Goal: Contribute content: Contribute content

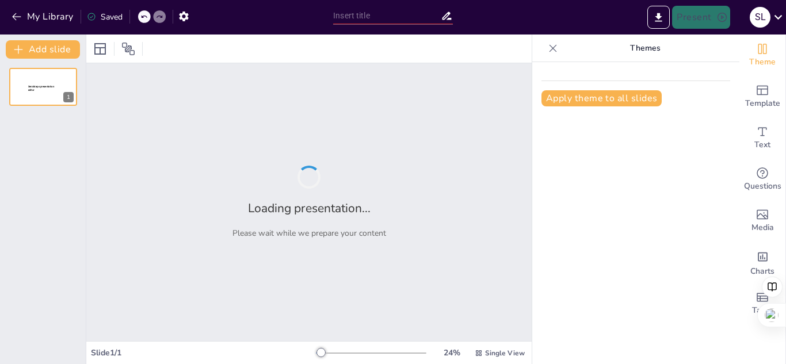
type input "From Cavemen to Civilizations: Humanity’s Epic Journey of 'Oops, My Bad!'"
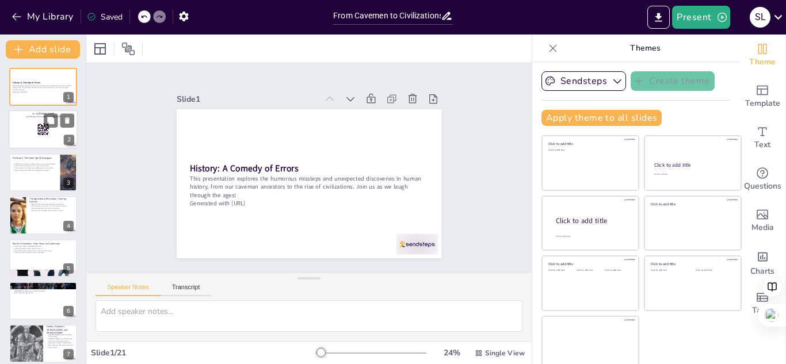
click at [13, 129] on div at bounding box center [43, 129] width 69 height 39
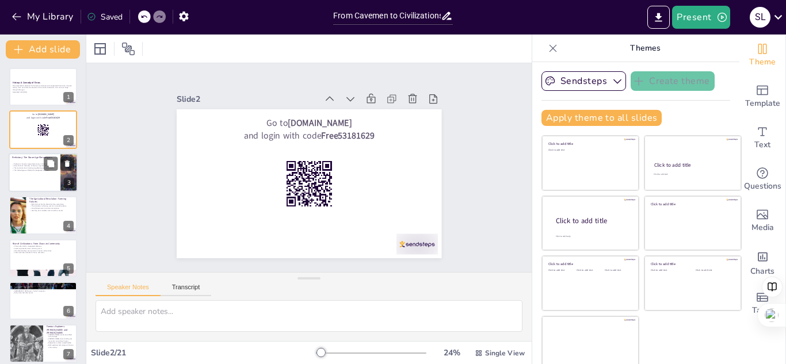
click at [35, 179] on div at bounding box center [43, 172] width 69 height 39
checkbox input "true"
type textarea "Early humans had to adapt quickly to their environments, which often led to amu…"
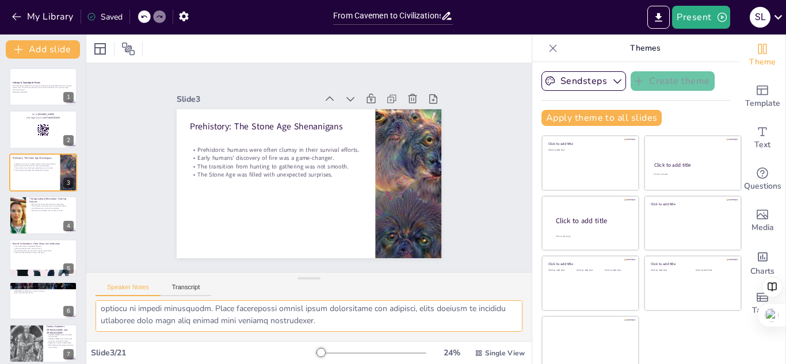
scroll to position [124, 0]
click at [49, 216] on div at bounding box center [43, 215] width 69 height 39
checkbox input "true"
type textarea "Early farmers often lacked the knowledge of agriculture we have [DATE], leading…"
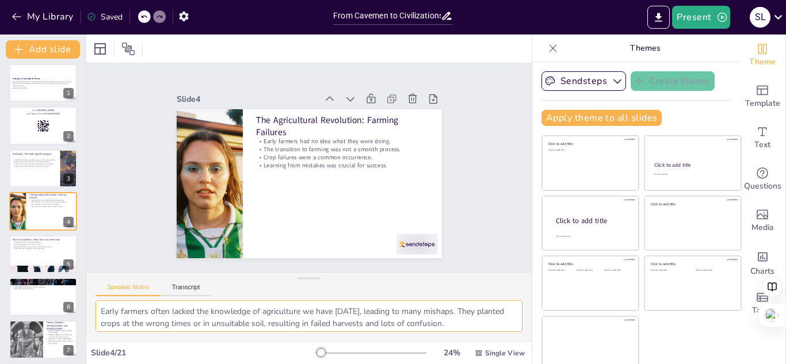
scroll to position [23, 0]
click at [42, 254] on div at bounding box center [43, 254] width 69 height 39
checkbox input "true"
type textarea "The chaotic nature of early tribal life sometimes led to unexpected friendships…"
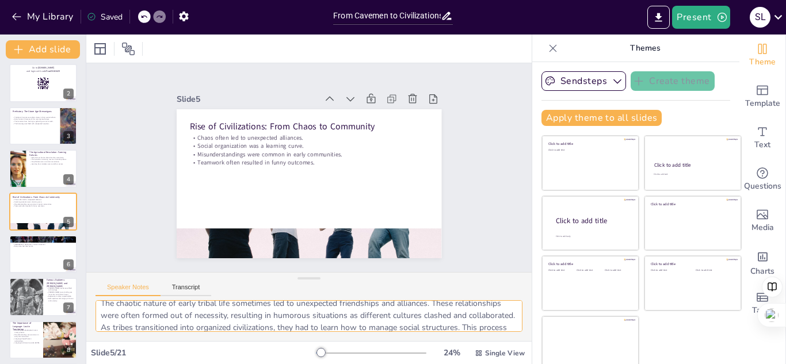
scroll to position [0, 0]
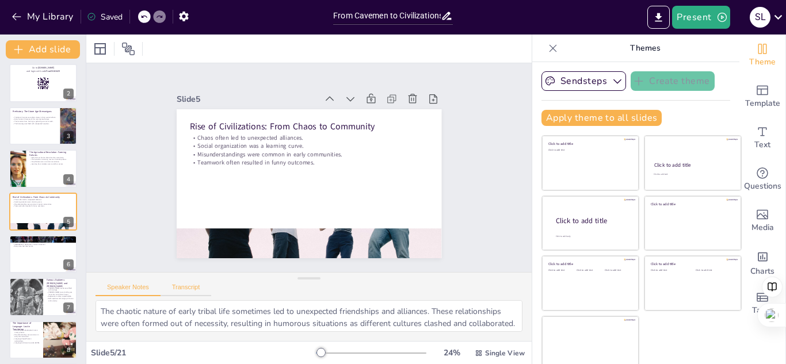
click at [190, 289] on button "Transcript" at bounding box center [186, 290] width 51 height 13
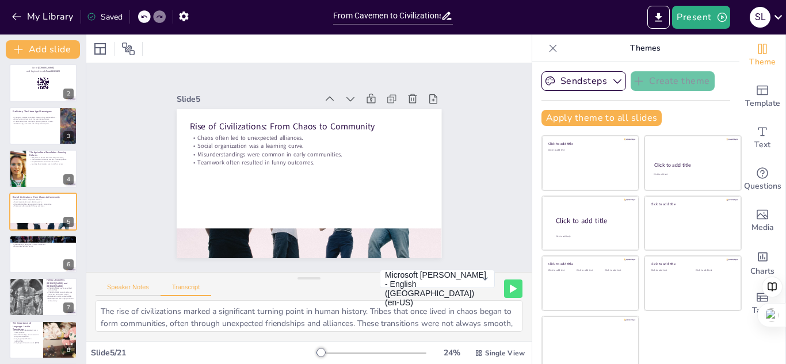
click at [129, 289] on button "Speaker Notes" at bounding box center [128, 290] width 65 height 13
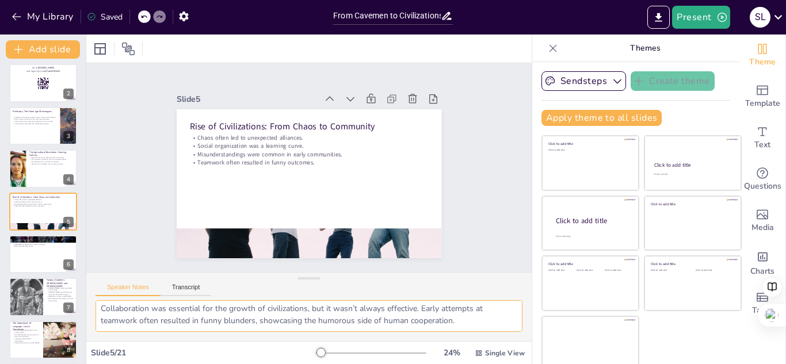
scroll to position [112, 0]
click at [24, 261] on div at bounding box center [43, 254] width 69 height 39
checkbox input "true"
type textarea "The Sumerians constructed monumental structures like ziggurats, showcasing thei…"
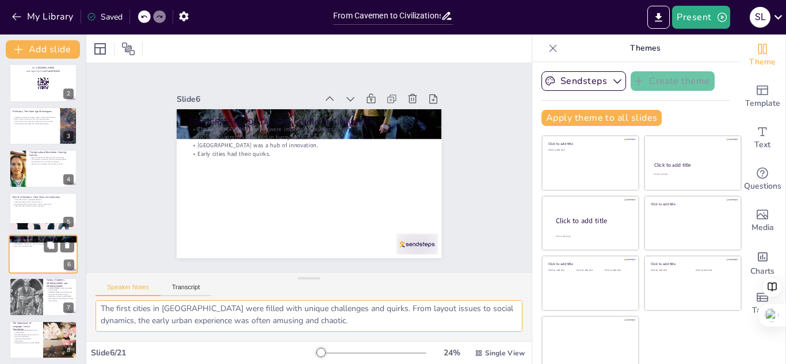
scroll to position [75, 0]
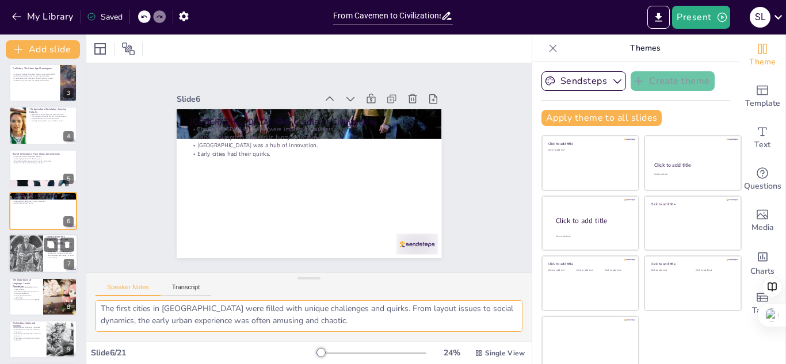
click at [23, 253] on div at bounding box center [26, 254] width 58 height 39
checkbox input "true"
type textarea "[PERSON_NAME]’s extensive travels often led to him getting lost or encountering…"
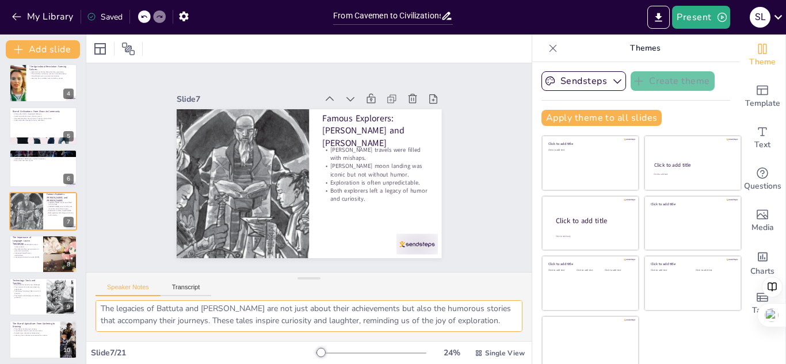
scroll to position [87, 0]
click at [55, 258] on div at bounding box center [60, 254] width 35 height 39
checkbox input "true"
type textarea "The evolution of language was not straightforward. Early humans faced numerous …"
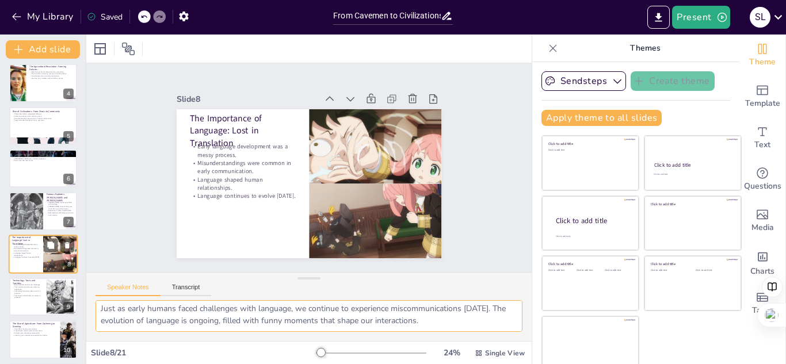
scroll to position [175, 0]
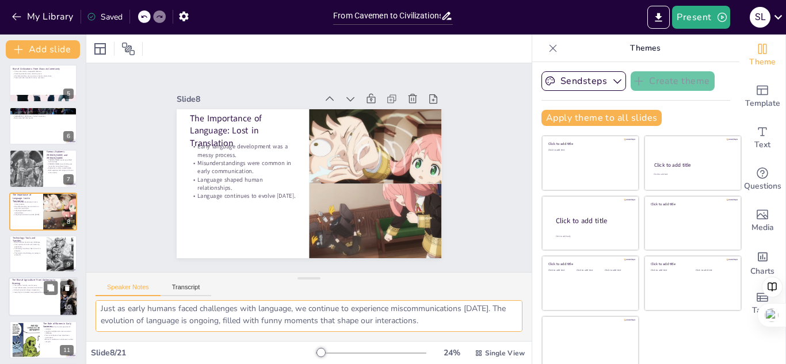
click at [33, 293] on p "Learning from mistakes was essential for success." at bounding box center [34, 292] width 45 height 2
checkbox input "true"
type textarea "Transitioning to agriculture presented numerous challenges for early humans. Th…"
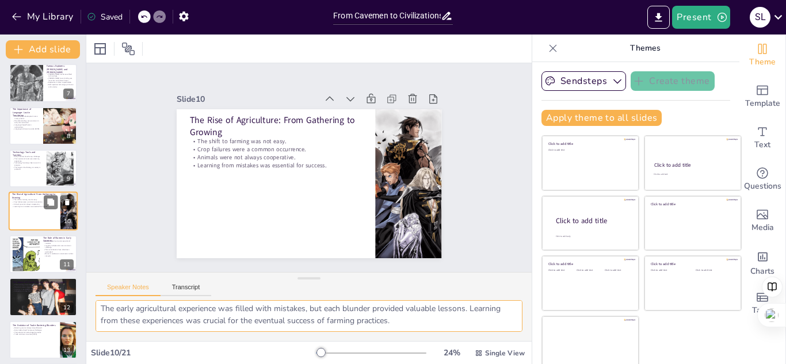
scroll to position [75, 0]
click at [30, 329] on p "Early traders faced humorous challenges." at bounding box center [34, 330] width 45 height 2
checkbox input "true"
type textarea "The process of bartering often led to misunderstandings, as people attempted to…"
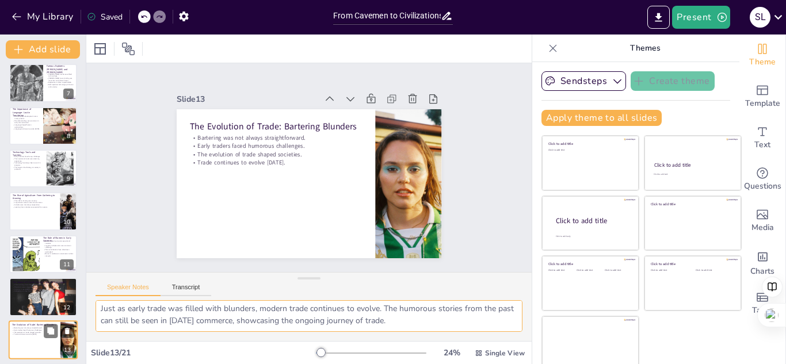
scroll to position [389, 0]
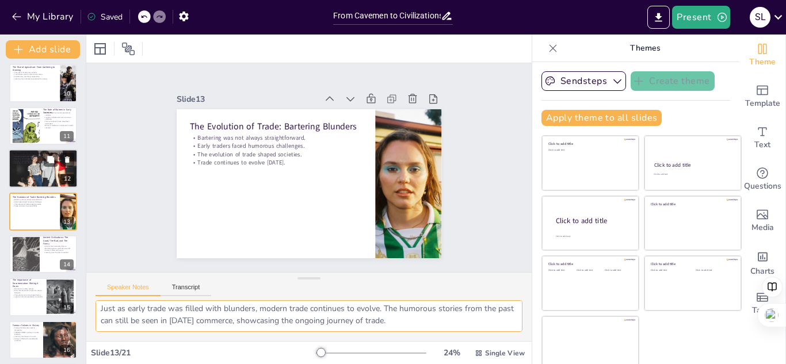
click at [35, 169] on div at bounding box center [43, 168] width 74 height 39
checkbox input "true"
type textarea "The changing climate presented challenges that forced early societies to adapt …"
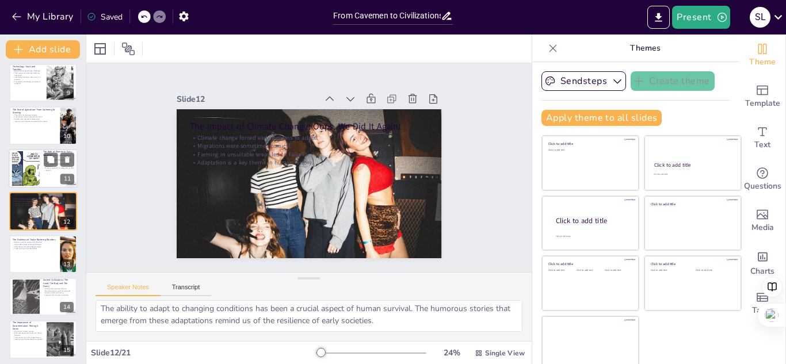
drag, startPoint x: 35, startPoint y: 169, endPoint x: 22, endPoint y: 169, distance: 12.1
click at [22, 169] on div at bounding box center [26, 168] width 124 height 35
checkbox input "true"
type textarea "Women played an essential role in early agricultural societies, contributing to…"
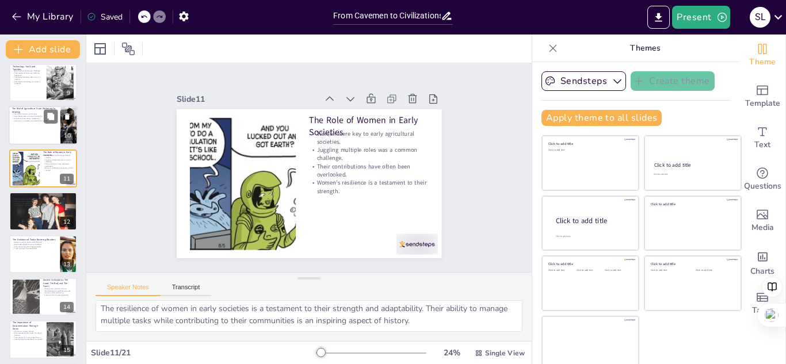
scroll to position [75, 0]
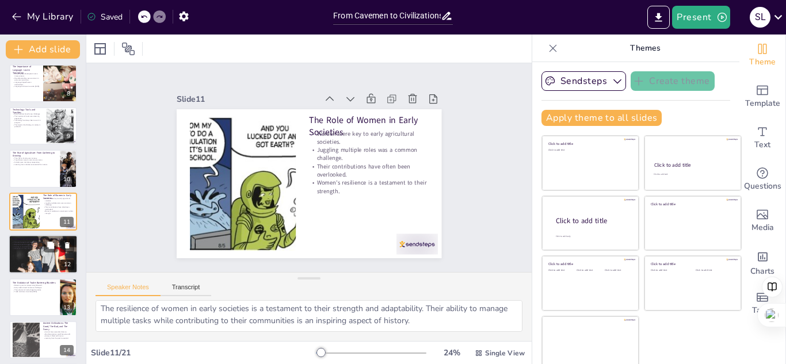
click at [33, 260] on div at bounding box center [43, 254] width 74 height 39
checkbox input "true"
type textarea "The changing climate presented challenges that forced early societies to adapt …"
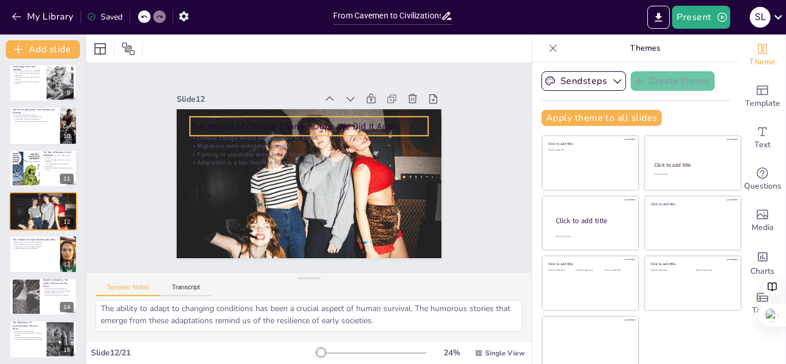
checkbox input "true"
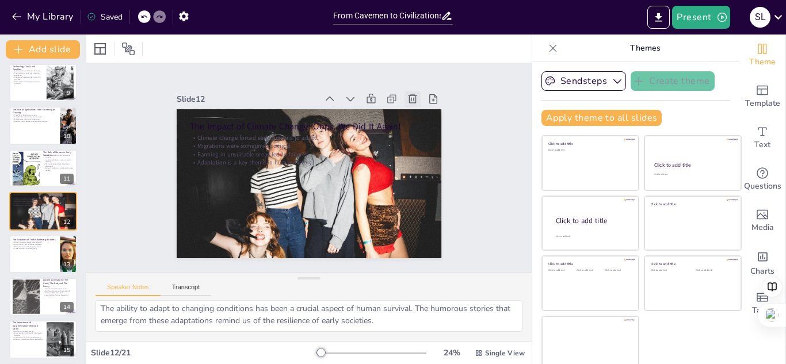
click at [413, 104] on icon at bounding box center [419, 110] width 13 height 13
type textarea "The process of bartering often led to misunderstandings, as people attempted to…"
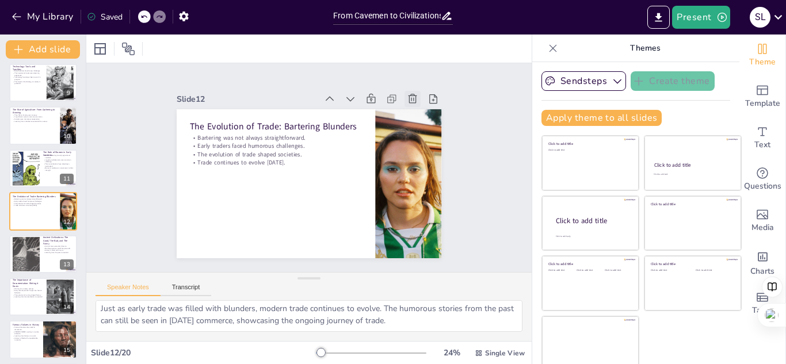
scroll to position [75, 0]
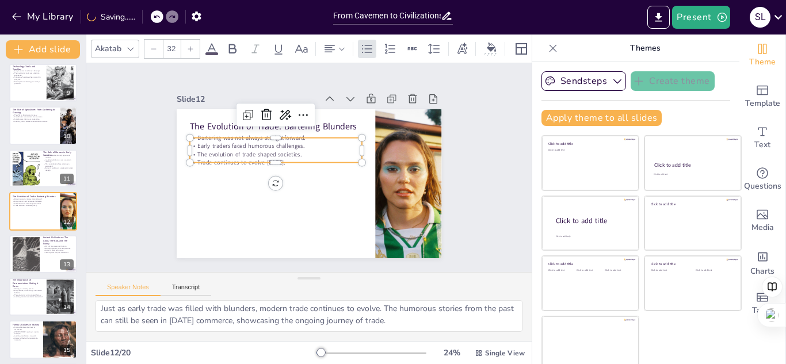
click at [295, 159] on p "Trade continues to evolve [DATE]." at bounding box center [276, 163] width 172 height 8
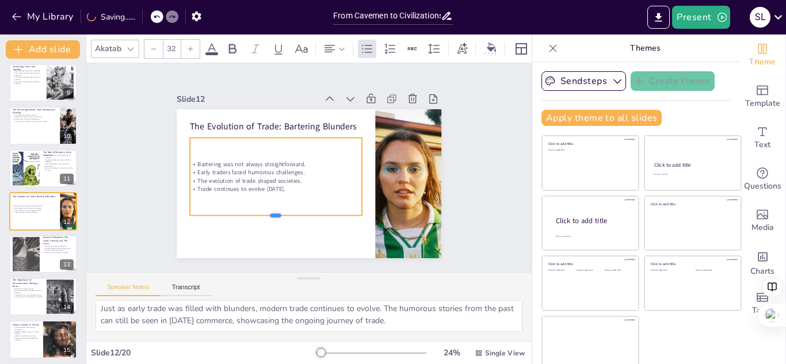
drag, startPoint x: 265, startPoint y: 159, endPoint x: 269, endPoint y: 214, distance: 54.2
click at [269, 214] on div at bounding box center [271, 216] width 172 height 27
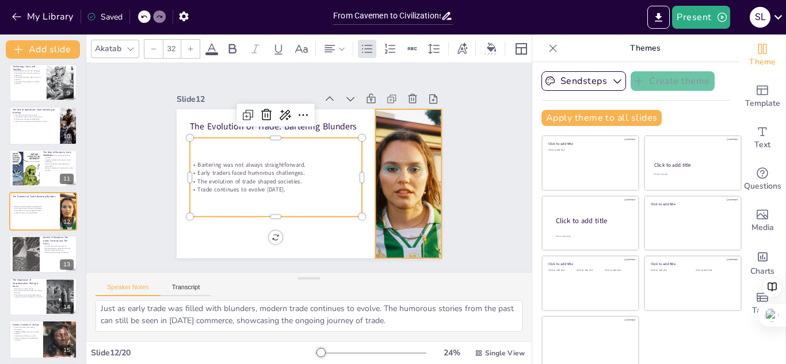
click at [402, 166] on div at bounding box center [406, 193] width 238 height 171
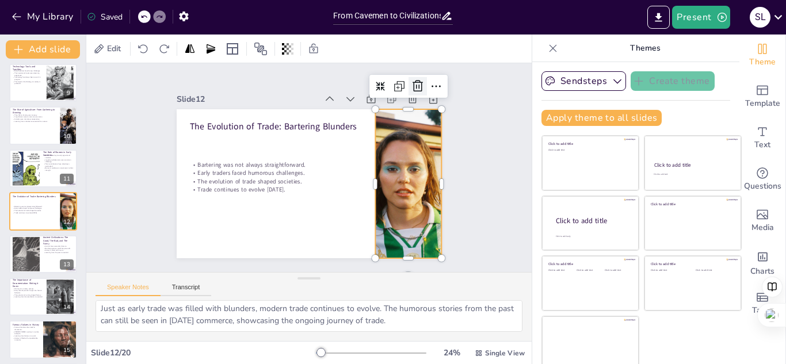
click at [413, 83] on icon at bounding box center [418, 87] width 10 height 12
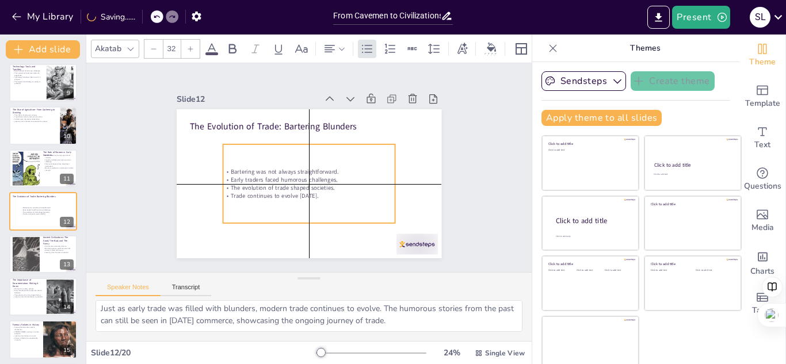
drag, startPoint x: 295, startPoint y: 190, endPoint x: 324, endPoint y: 200, distance: 30.6
click at [324, 200] on div "Bartering was not always straightforward. Early traders faced humorous challeng…" at bounding box center [308, 183] width 180 height 97
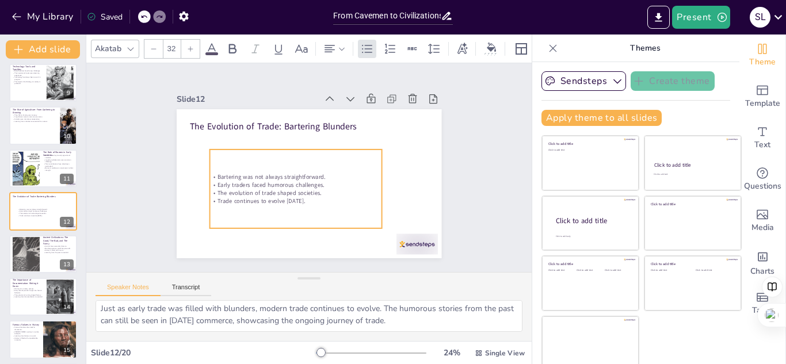
drag, startPoint x: 302, startPoint y: 195, endPoint x: 288, endPoint y: 200, distance: 14.8
click at [288, 200] on p "Trade continues to evolve [DATE]." at bounding box center [295, 201] width 172 height 8
click at [316, 124] on icon at bounding box center [323, 127] width 14 height 14
click at [279, 197] on p "Trade continues to evolve [DATE]." at bounding box center [295, 201] width 172 height 8
drag, startPoint x: 192, startPoint y: 185, endPoint x: 176, endPoint y: 186, distance: 16.7
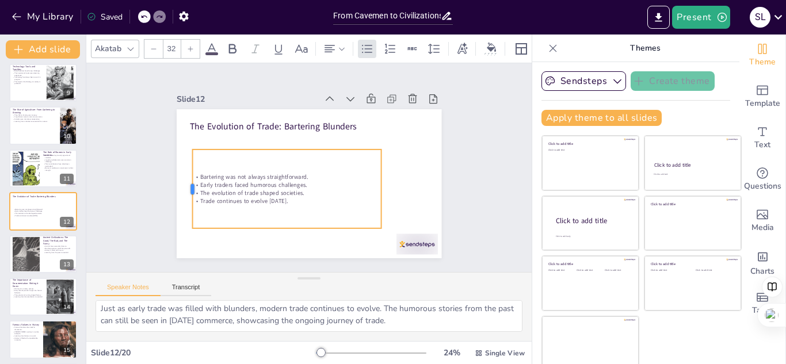
click at [183, 186] on div at bounding box center [187, 189] width 9 height 79
checkbox input "true"
type input "32.1"
checkbox input "true"
type input "32.6"
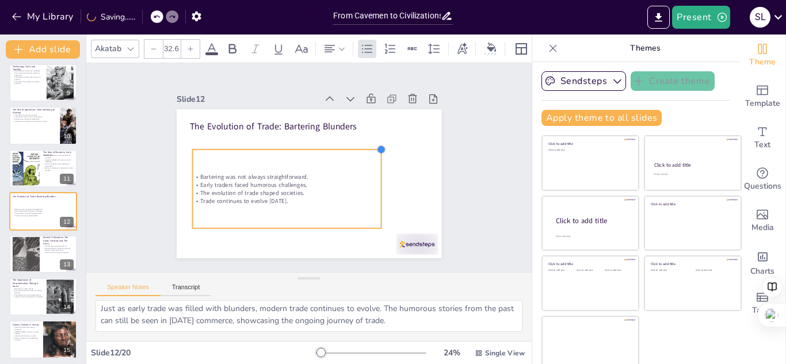
checkbox input "true"
type input "32.8"
checkbox input "true"
type input "33"
checkbox input "true"
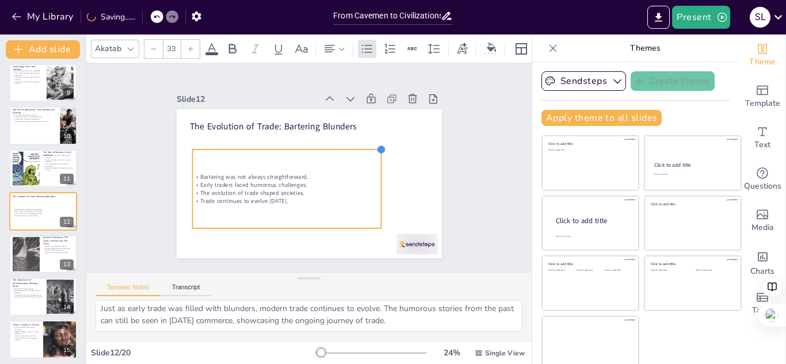
type input "33.3"
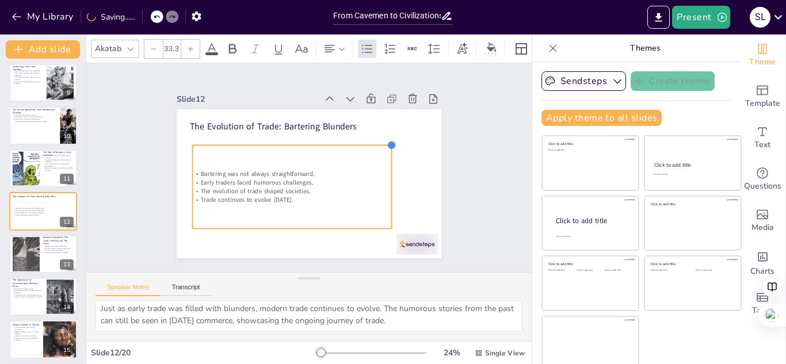
checkbox input "true"
type input "33.4"
checkbox input "true"
type input "33.8"
checkbox input "true"
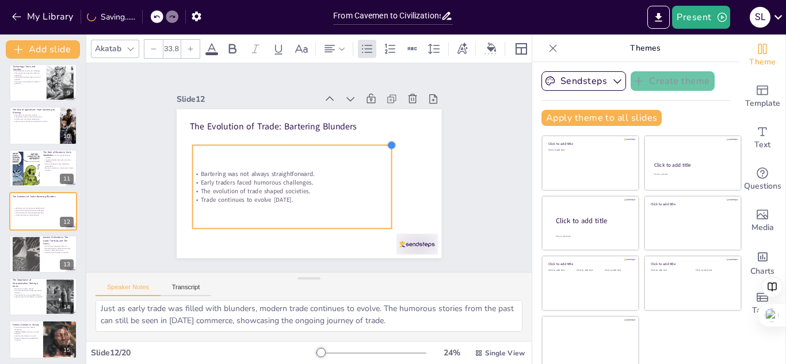
type input "34"
checkbox input "true"
type input "34.2"
checkbox input "true"
type input "34.4"
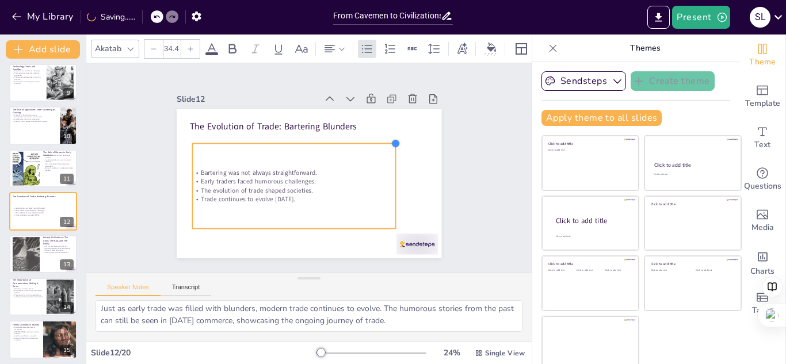
checkbox input "true"
type input "34.5"
checkbox input "true"
type input "34.6"
checkbox input "true"
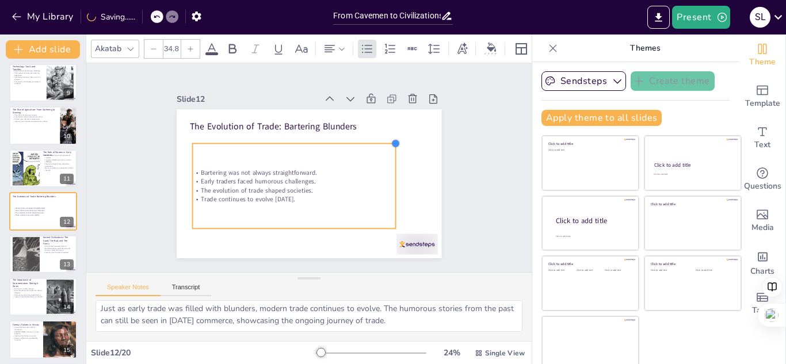
type input "34.9"
checkbox input "true"
type input "34.7"
checkbox input "true"
type input "34.6"
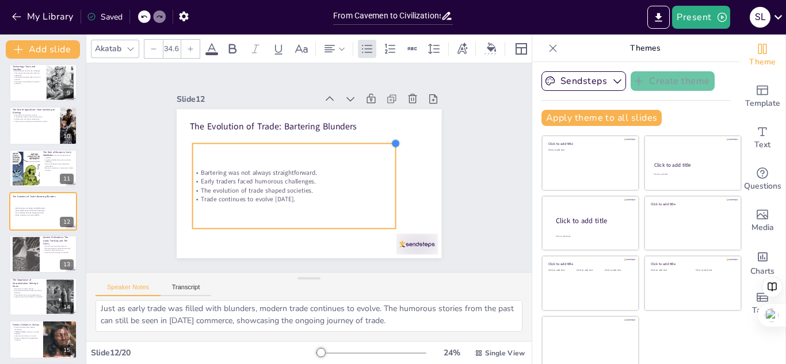
checkbox input "true"
type input "34.4"
drag, startPoint x: 368, startPoint y: 147, endPoint x: 382, endPoint y: 150, distance: 14.2
click at [382, 150] on div "The Evolution of Trade: Bartering Blunders Bartering was not always straightfor…" at bounding box center [309, 183] width 265 height 149
checkbox input "true"
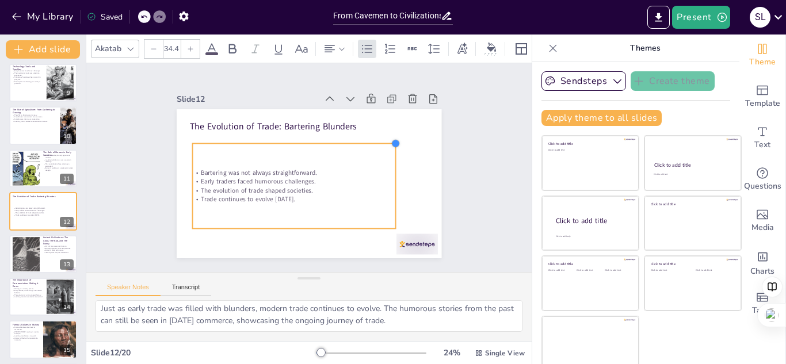
type input "34.3"
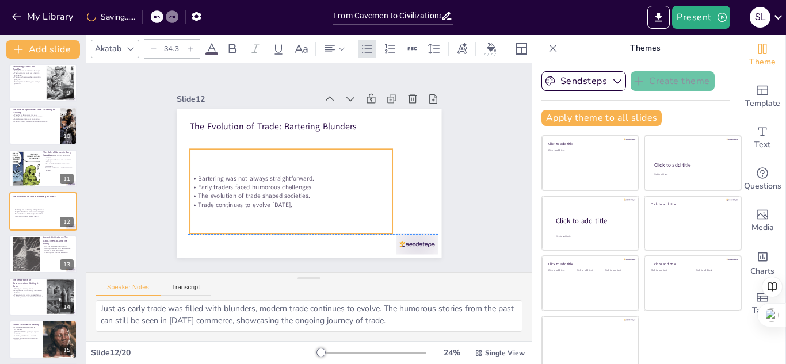
click at [279, 202] on p "Trade continues to evolve [DATE]." at bounding box center [287, 203] width 203 height 30
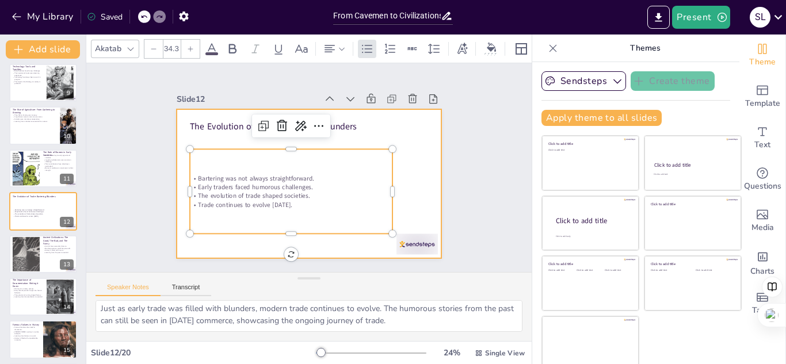
checkbox input "true"
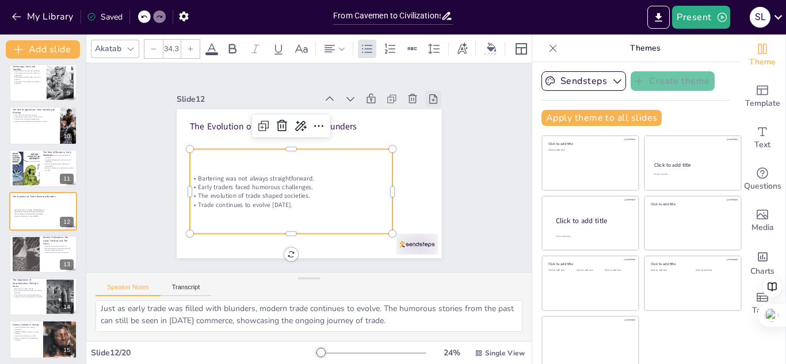
click at [428, 94] on icon at bounding box center [434, 99] width 12 height 12
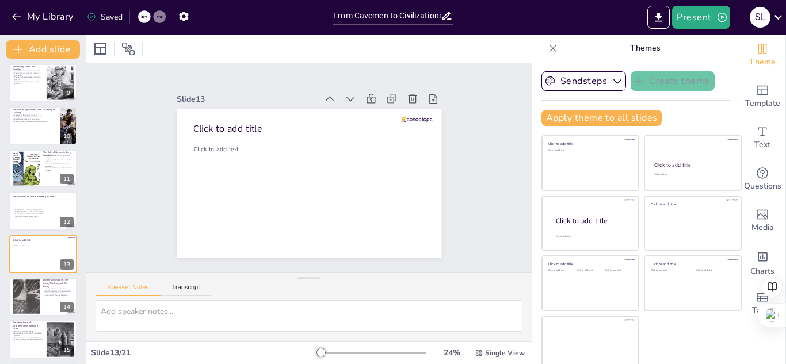
scroll to position [0, 0]
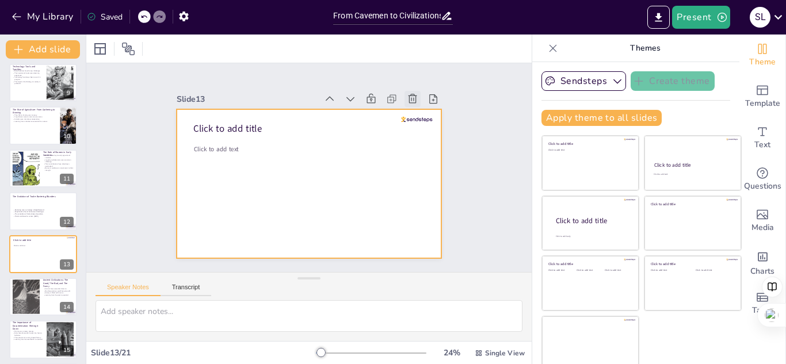
checkbox input "true"
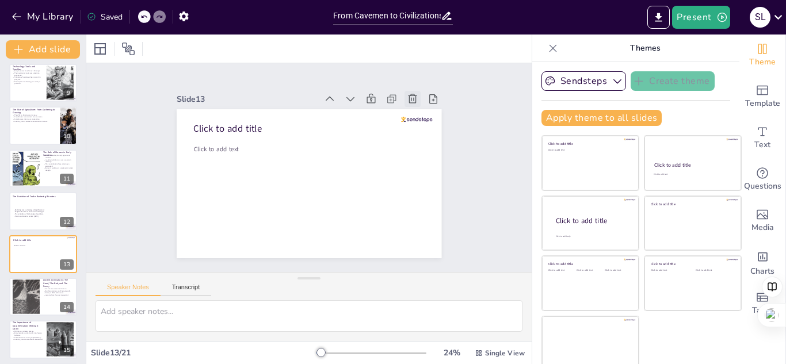
click at [409, 96] on icon at bounding box center [413, 98] width 9 height 9
type textarea "The laws of ancient civilizations were sometimes strange and humorous. These qu…"
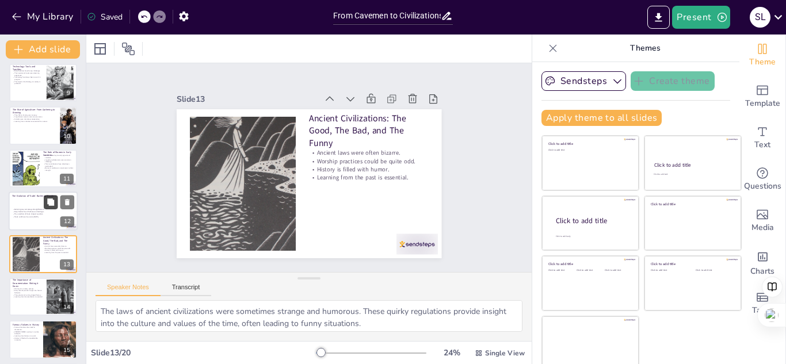
checkbox input "true"
click at [45, 200] on button at bounding box center [51, 203] width 14 height 14
type textarea "The process of bartering often led to misunderstandings, as people attempted to…"
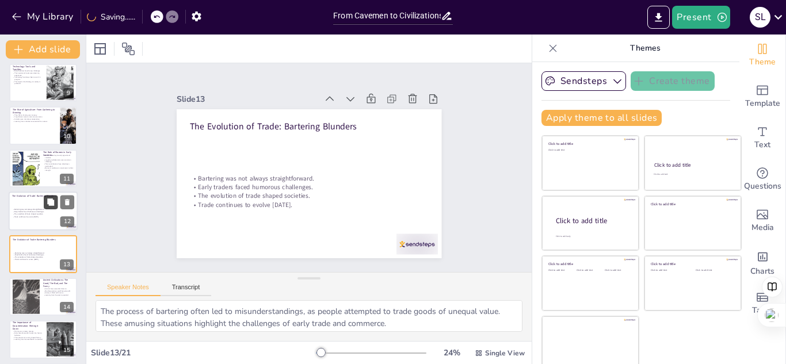
scroll to position [389, 0]
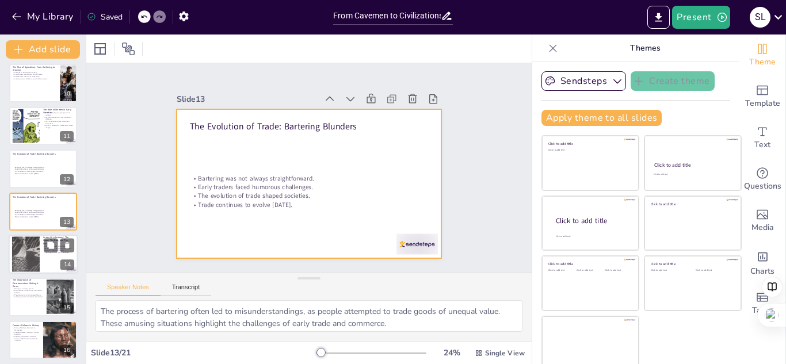
checkbox input "true"
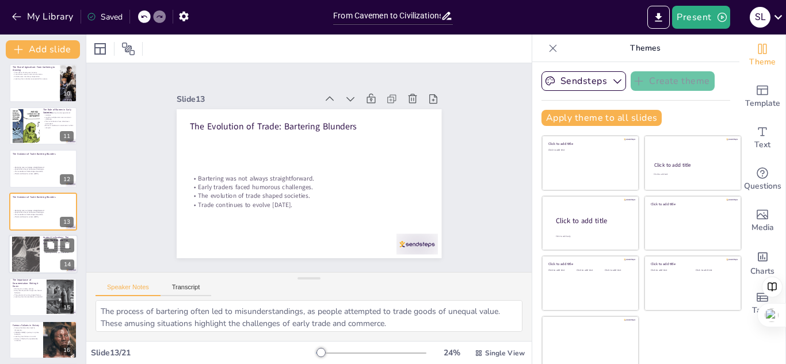
click at [24, 257] on div at bounding box center [26, 254] width 28 height 37
type textarea "The laws of ancient civilizations were sometimes strange and humorous. These qu…"
checkbox input "true"
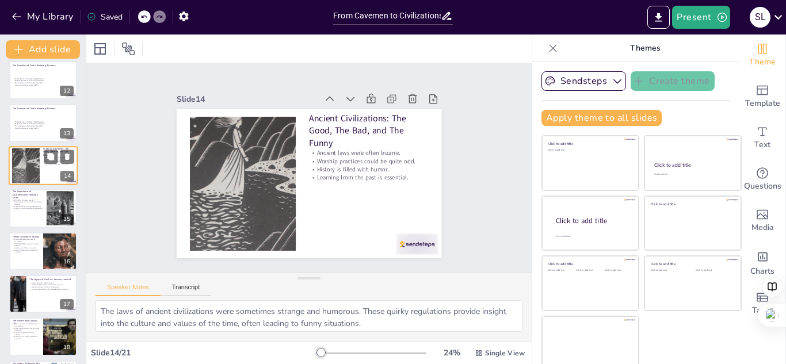
checkbox input "true"
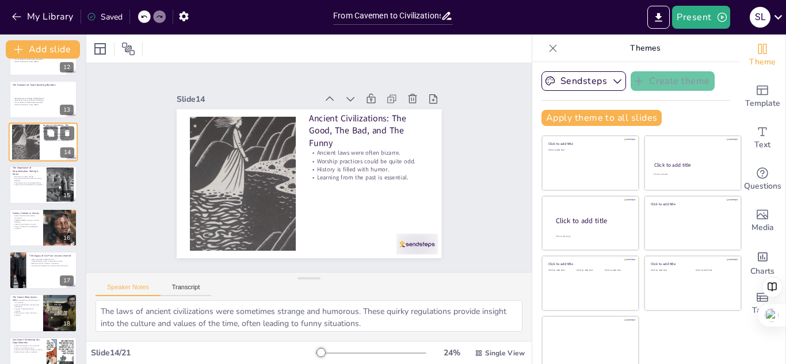
checkbox input "true"
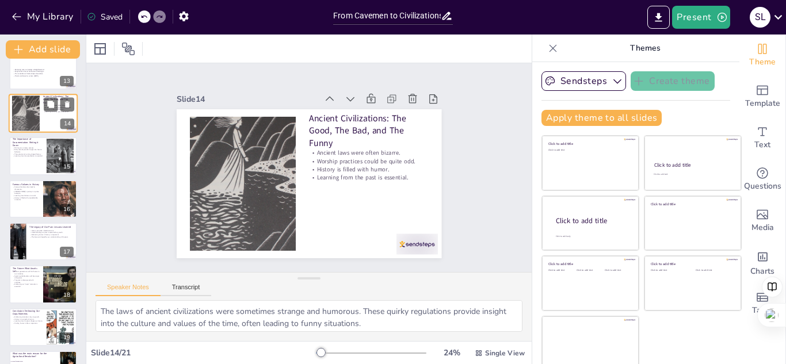
checkbox input "true"
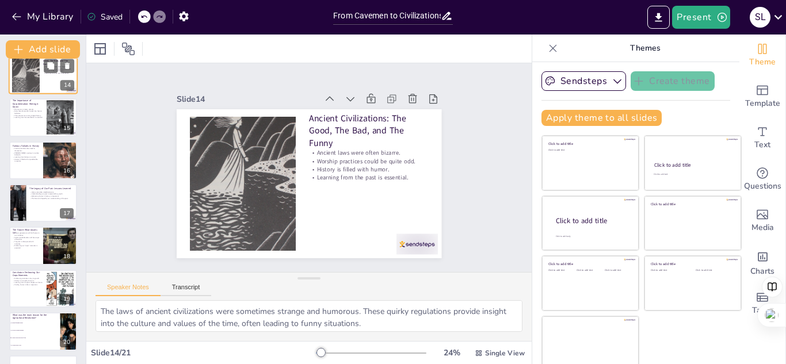
checkbox input "true"
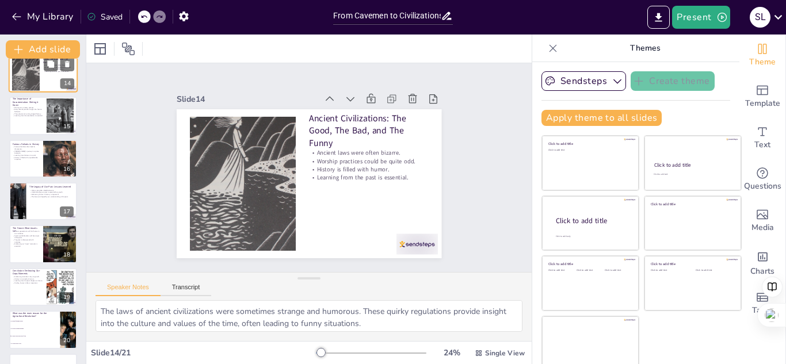
checkbox input "true"
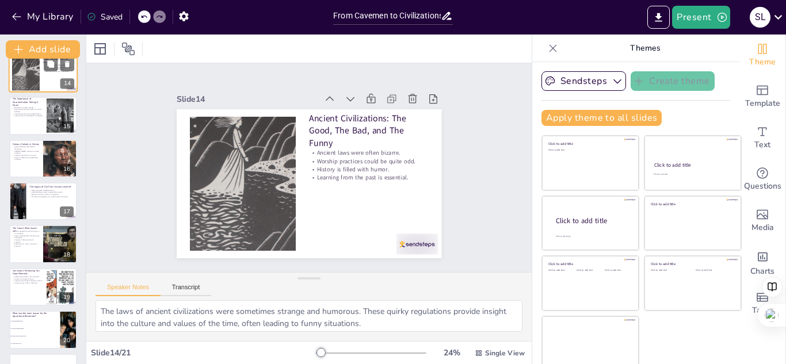
checkbox input "true"
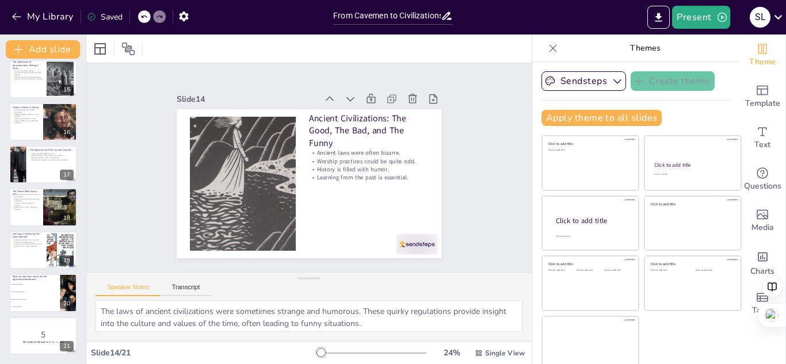
scroll to position [7, 0]
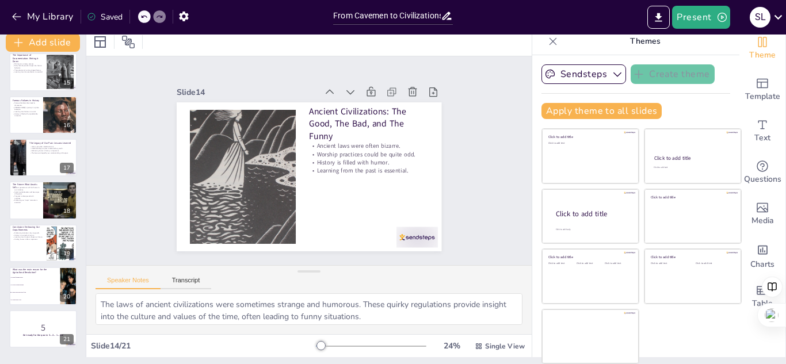
checkbox input "true"
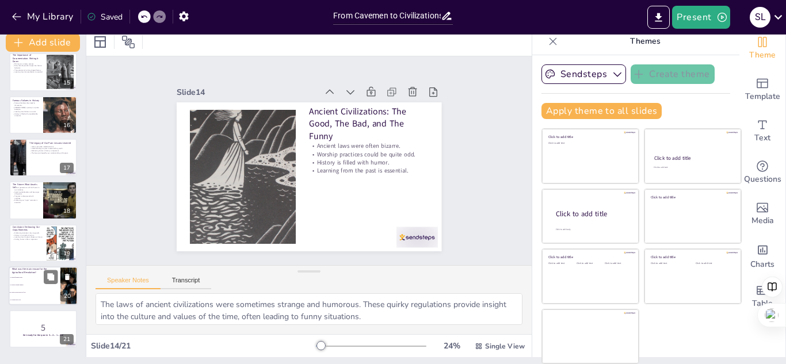
checkbox input "true"
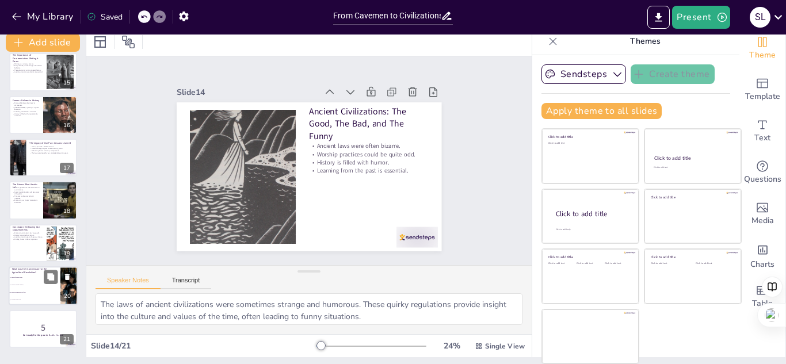
checkbox input "true"
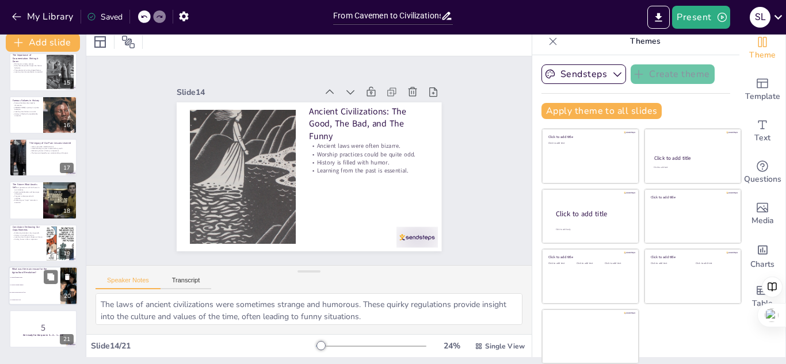
checkbox input "true"
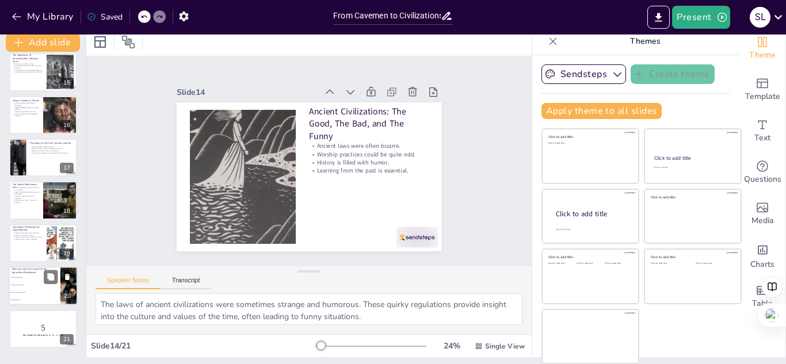
click at [35, 291] on li "To settle down and grow food" at bounding box center [35, 292] width 52 height 7
type textarea "The correct answer is option 3: "To settle down and grow food." The Agricultura…"
checkbox input "true"
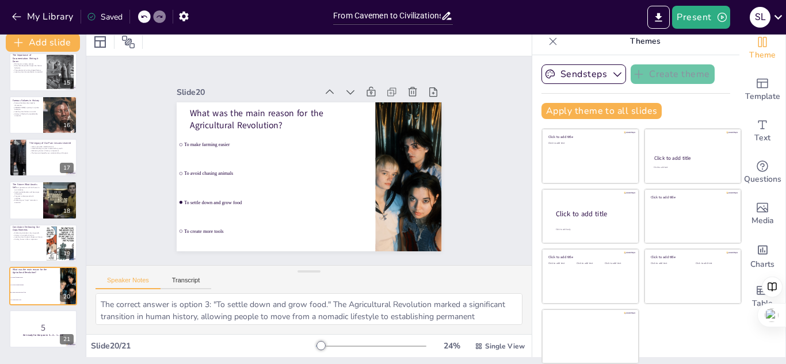
checkbox input "true"
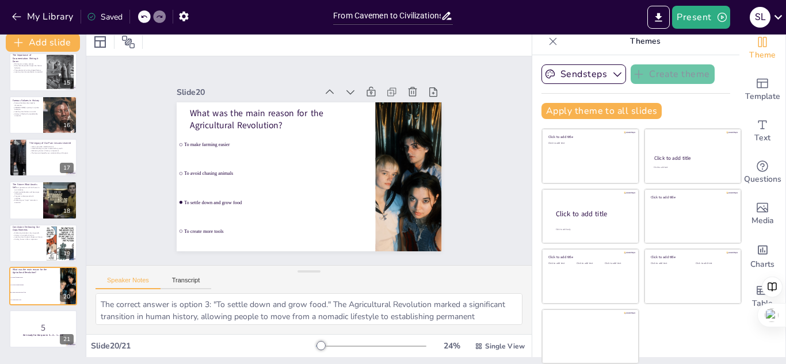
checkbox input "true"
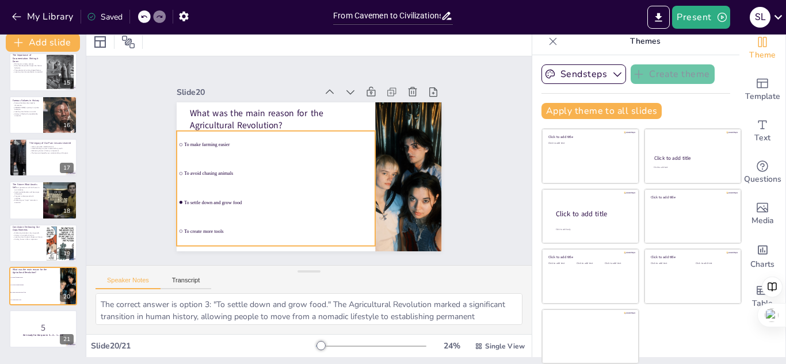
checkbox input "true"
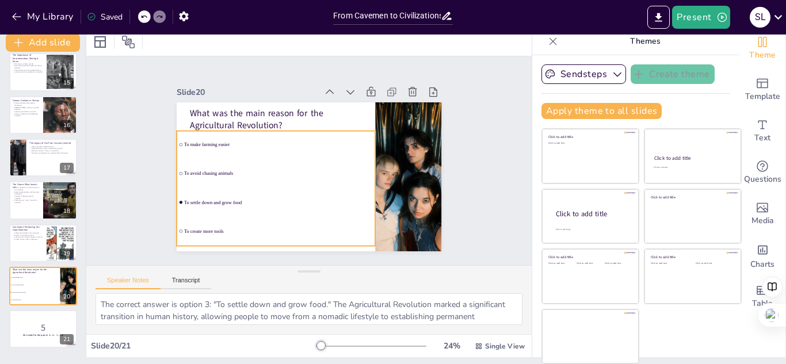
checkbox input "true"
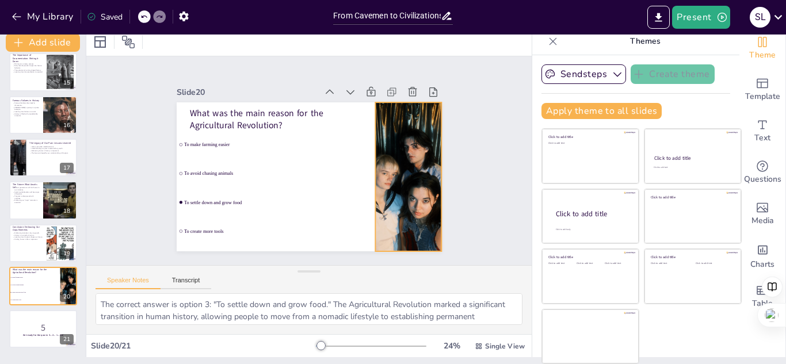
checkbox input "true"
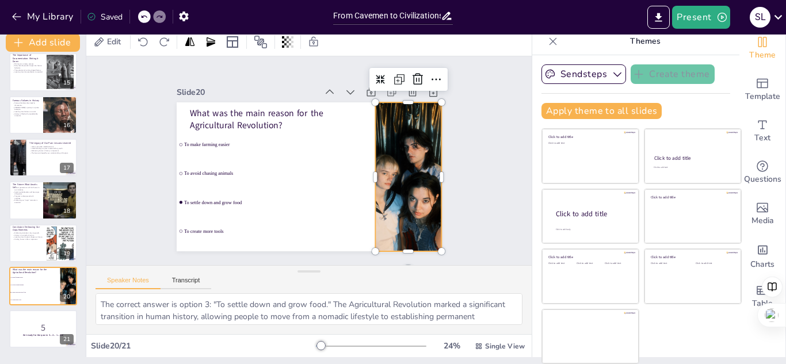
click at [388, 181] on div at bounding box center [406, 187] width 115 height 159
checkbox input "true"
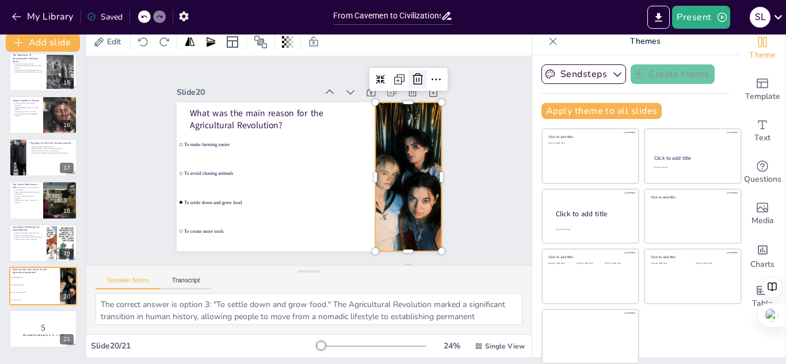
click at [420, 85] on icon at bounding box center [426, 91] width 12 height 12
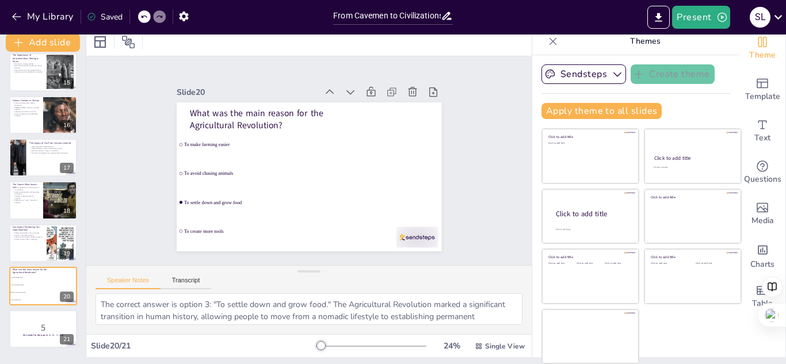
checkbox input "true"
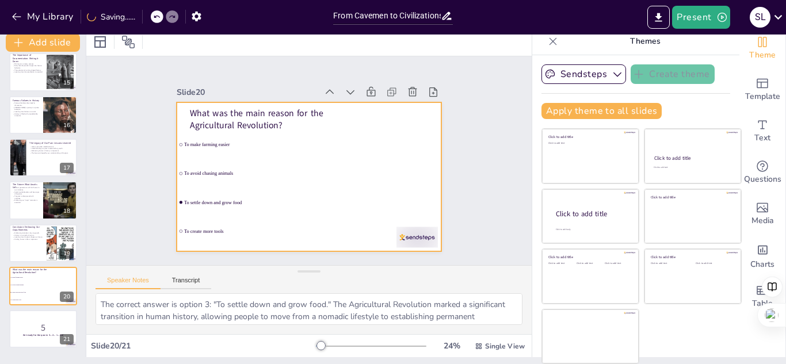
checkbox input "true"
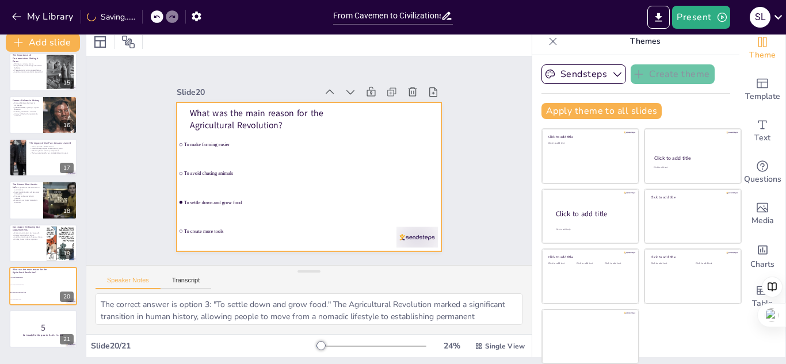
checkbox input "true"
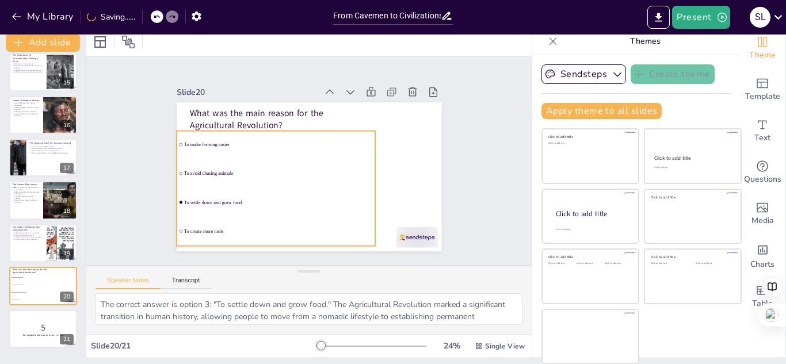
checkbox input "true"
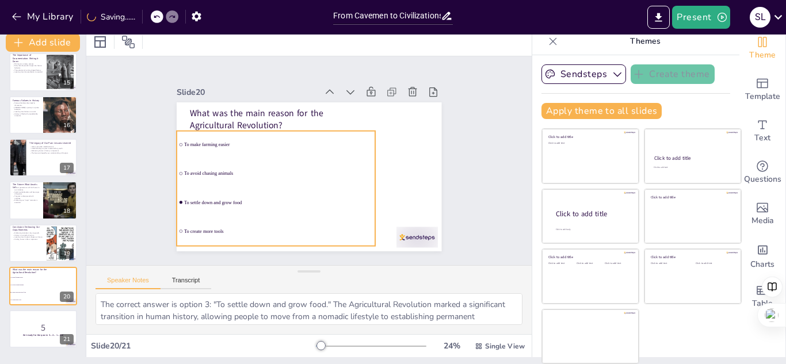
checkbox input "true"
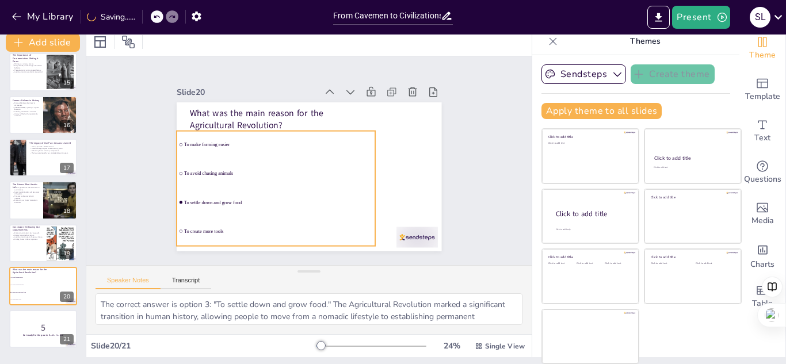
checkbox input "true"
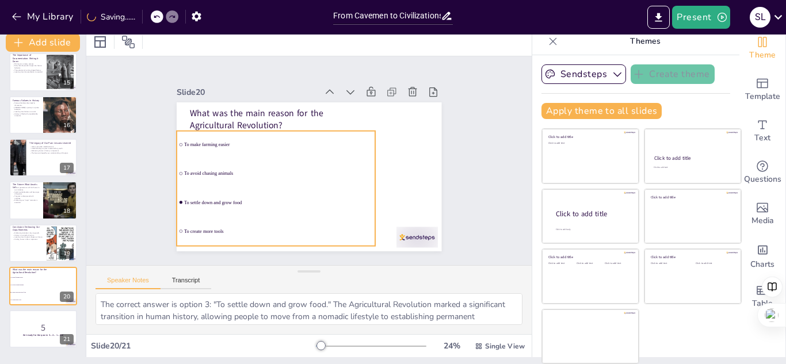
checkbox input "true"
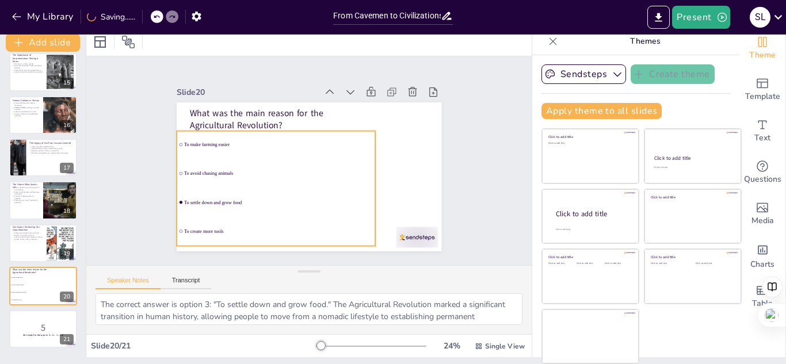
checkbox input "true"
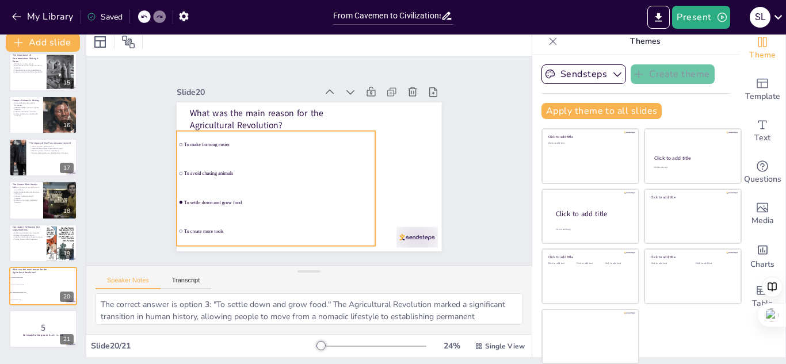
checkbox input "true"
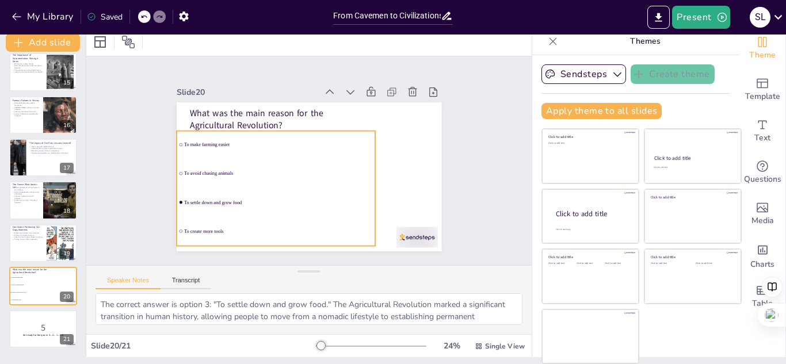
checkbox input "true"
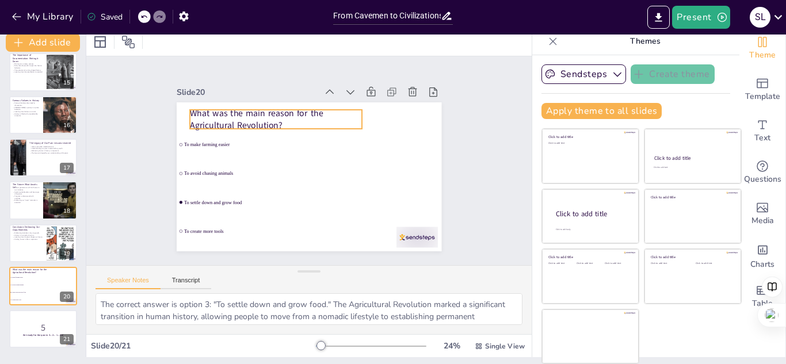
checkbox input "true"
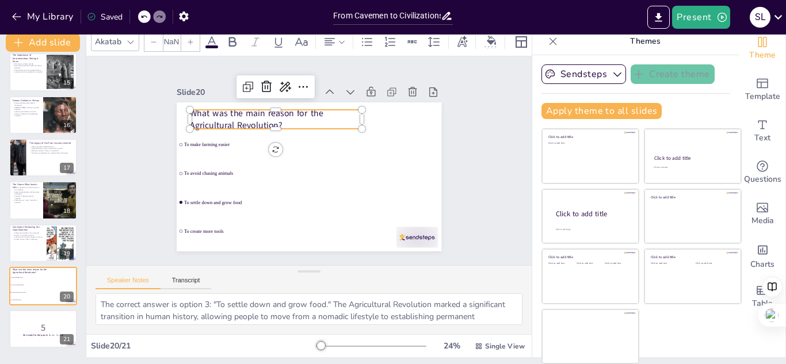
type input "48"
click at [244, 110] on p "What was the main reason for the Agricultural Revolution?" at bounding box center [280, 116] width 174 height 43
checkbox input "true"
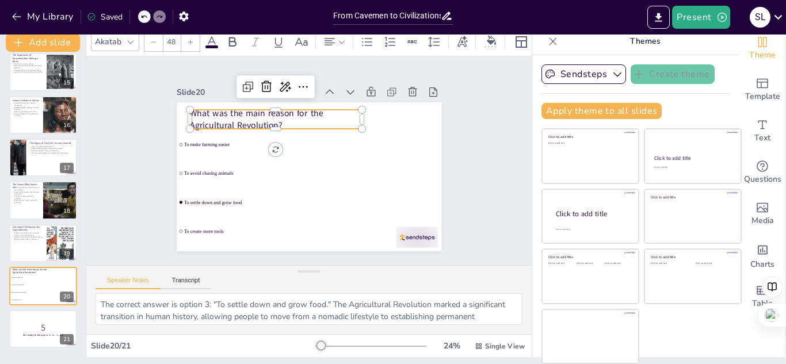
checkbox input "true"
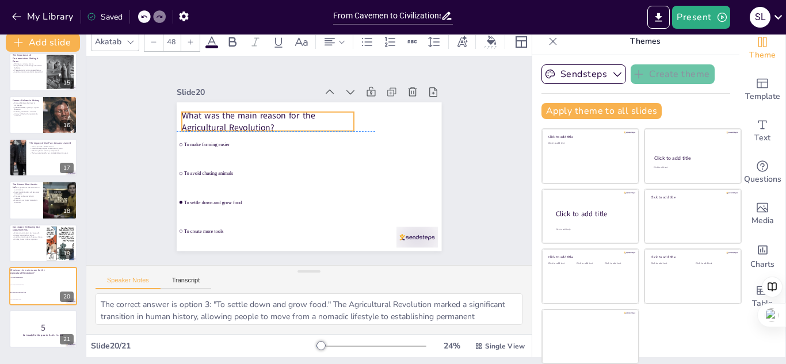
checkbox input "true"
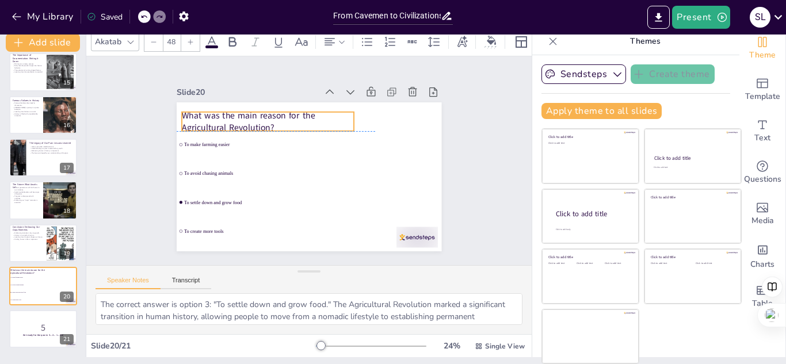
checkbox input "true"
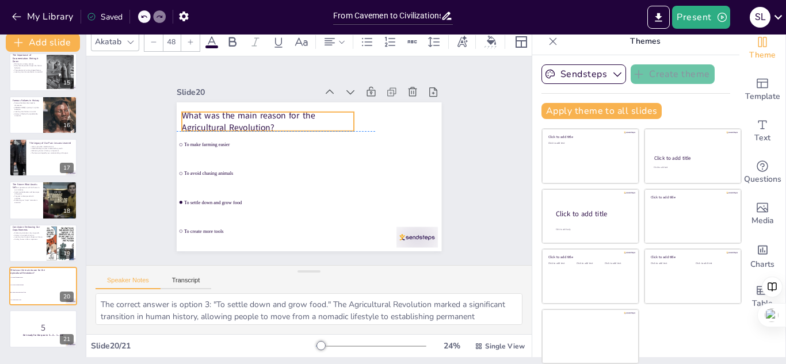
checkbox input "true"
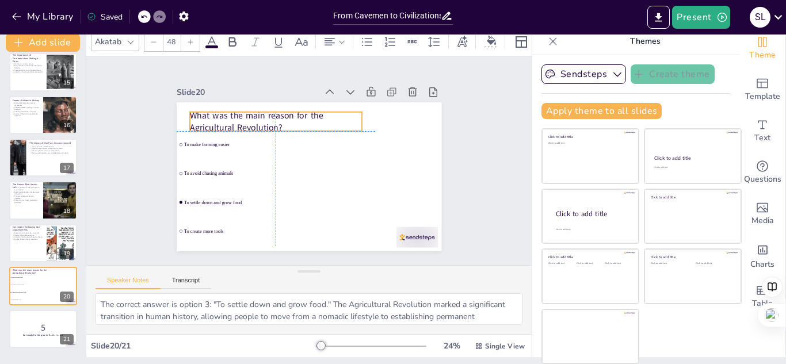
click at [233, 125] on p "What was the main reason for the Agricultural Revolution?" at bounding box center [276, 121] width 172 height 25
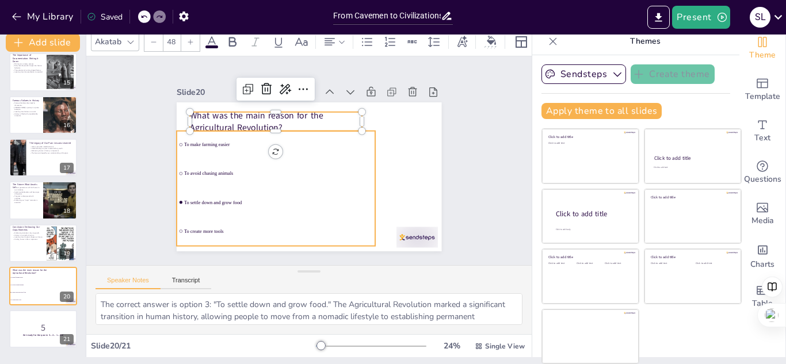
click at [258, 180] on li "To avoid chasing animals" at bounding box center [276, 174] width 199 height 28
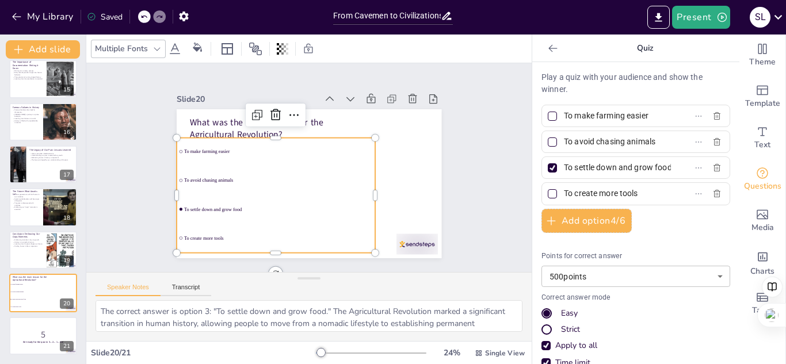
scroll to position [0, 0]
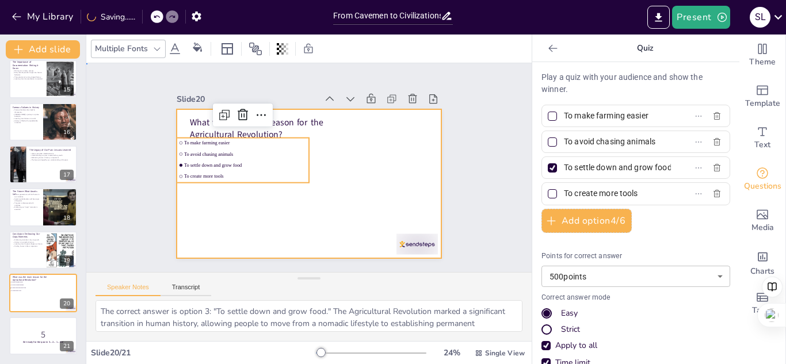
click at [305, 179] on div at bounding box center [309, 183] width 265 height 149
click at [275, 169] on li "To create more tools" at bounding box center [242, 170] width 133 height 24
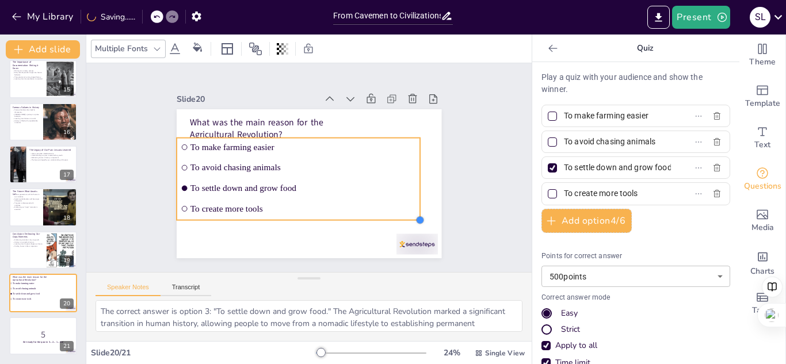
drag, startPoint x: 300, startPoint y: 179, endPoint x: 331, endPoint y: 216, distance: 48.3
click at [331, 216] on div "What was the main reason for the Agricultural Revolution? To make farming easie…" at bounding box center [307, 184] width 279 height 176
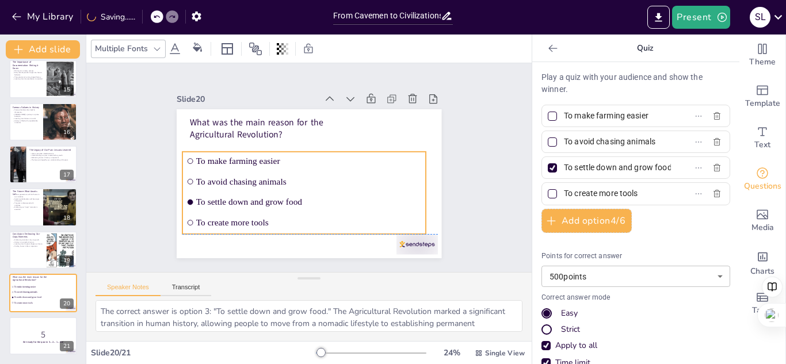
drag, startPoint x: 326, startPoint y: 212, endPoint x: 332, endPoint y: 227, distance: 16.0
click at [332, 227] on li "To create more tools" at bounding box center [303, 223] width 243 height 18
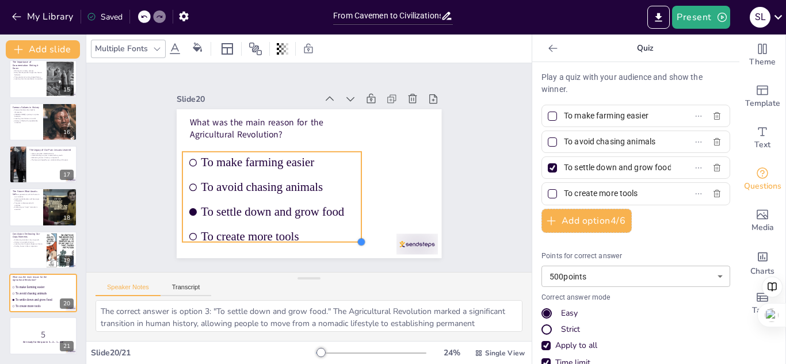
drag, startPoint x: 306, startPoint y: 218, endPoint x: 352, endPoint y: 226, distance: 47.3
click at [352, 226] on div "What was the main reason for the Agricultural Revolution? To make farming easie…" at bounding box center [309, 183] width 265 height 149
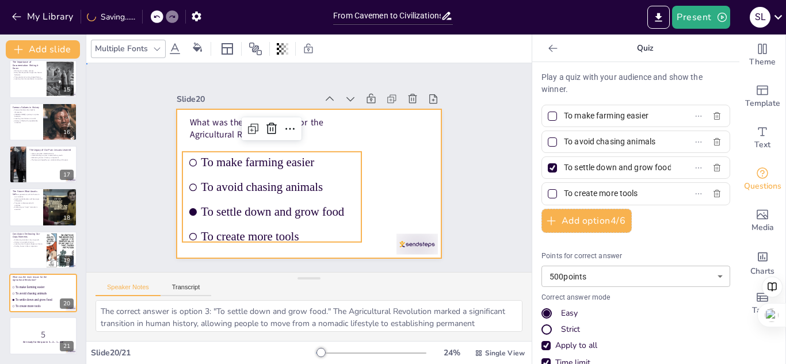
click at [371, 165] on div at bounding box center [307, 184] width 279 height 176
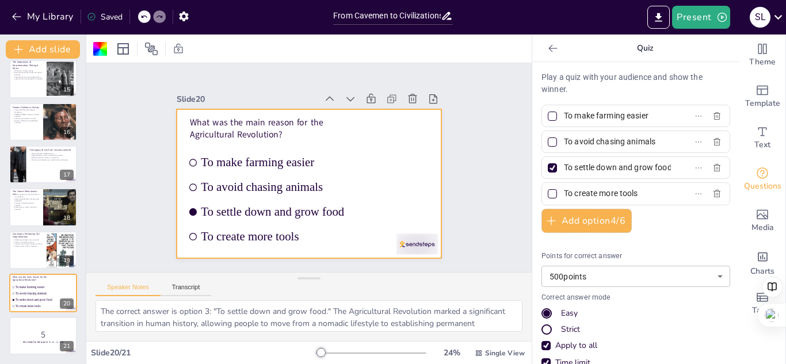
click at [378, 134] on div at bounding box center [309, 183] width 265 height 149
click at [47, 251] on div at bounding box center [61, 250] width 124 height 35
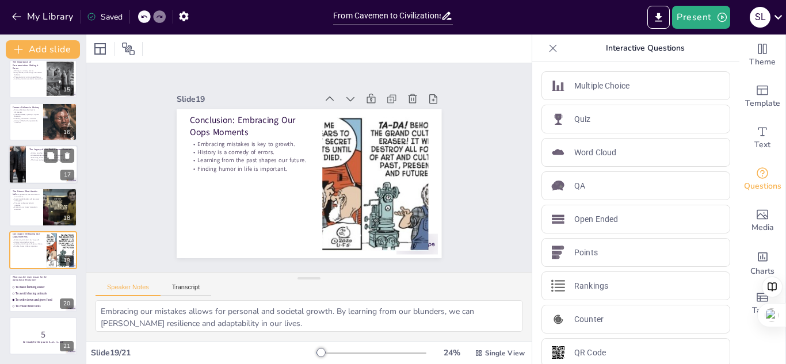
click at [25, 165] on div at bounding box center [17, 164] width 74 height 39
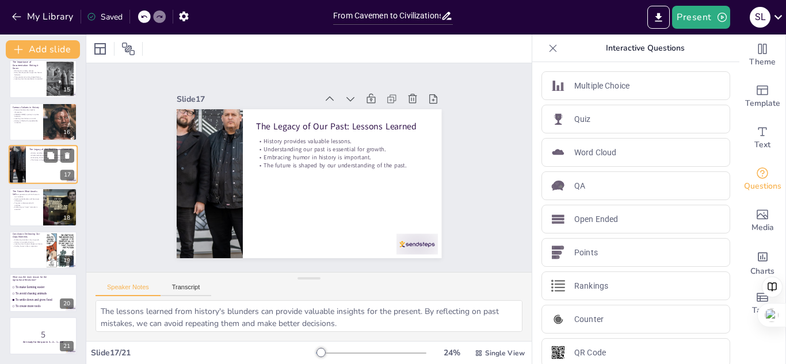
scroll to position [561, 0]
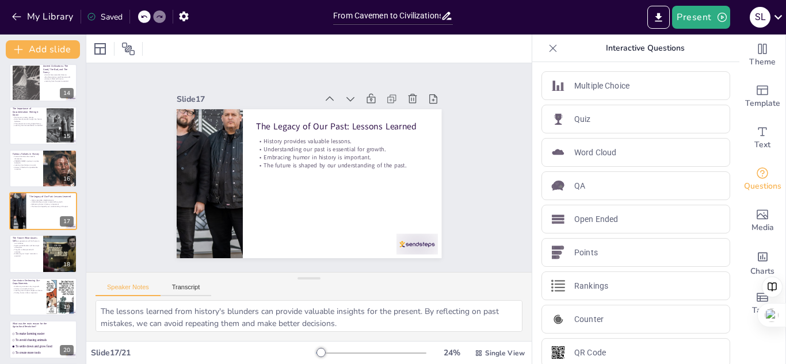
click at [493, 117] on div "Slide 1 History: A Comedy of Errors This presentation explores the humorous mis…" at bounding box center [308, 167] width 445 height 209
click at [547, 50] on icon at bounding box center [553, 49] width 12 height 12
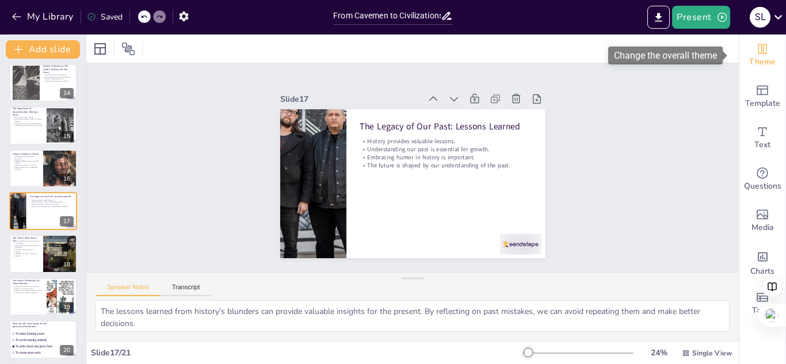
click at [756, 51] on icon "Change the overall theme" at bounding box center [763, 49] width 14 height 14
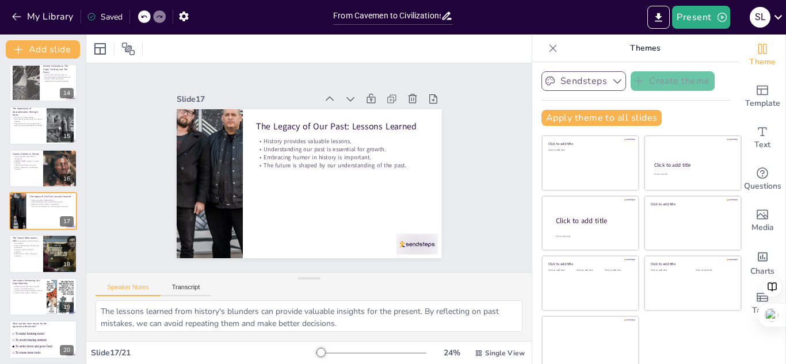
click at [612, 85] on icon "button" at bounding box center [618, 81] width 12 height 12
click at [493, 110] on div "Slide 1 History: A Comedy of Errors This presentation explores the humorous mis…" at bounding box center [309, 168] width 465 height 254
click at [693, 108] on div "Sendsteps Create theme Apply theme to all slides Click to add title Click to ad…" at bounding box center [636, 103] width 189 height 64
click at [44, 124] on div at bounding box center [43, 125] width 69 height 39
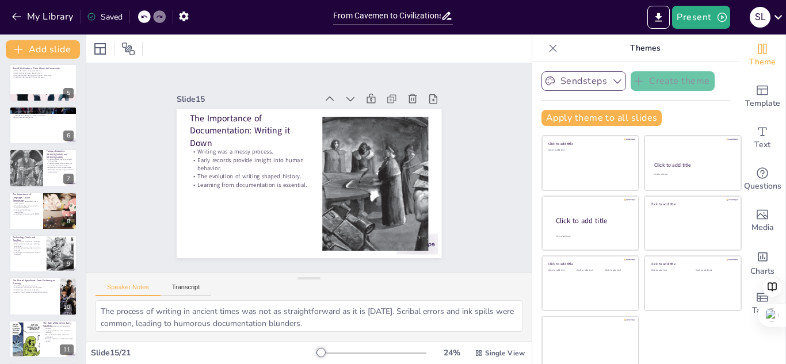
scroll to position [153, 0]
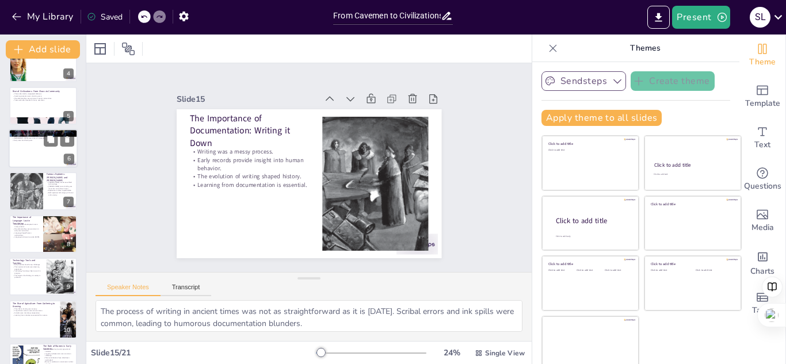
click at [35, 138] on p "[GEOGRAPHIC_DATA] was a hub of innovation." at bounding box center [43, 139] width 62 height 2
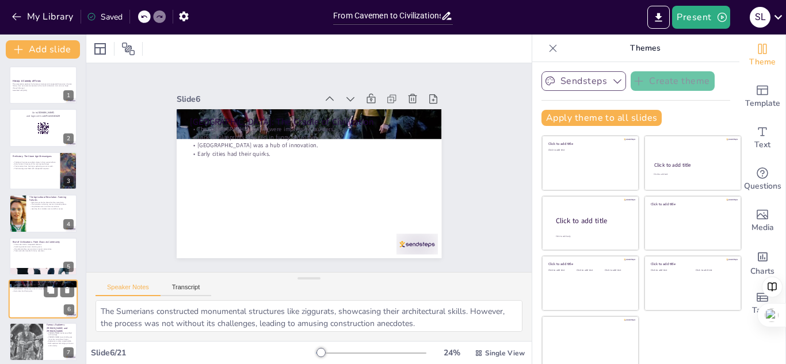
scroll to position [0, 0]
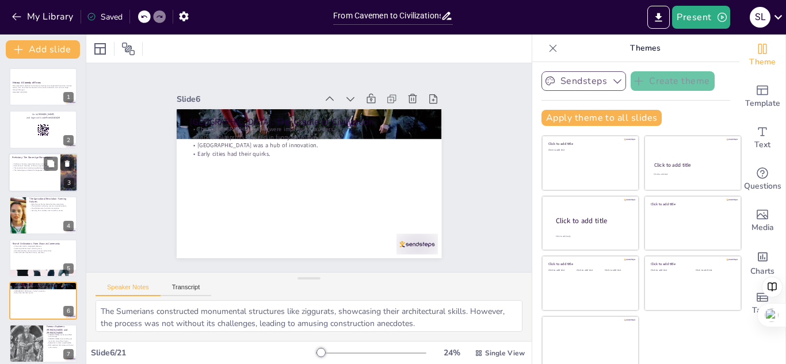
click at [32, 185] on div at bounding box center [43, 172] width 69 height 39
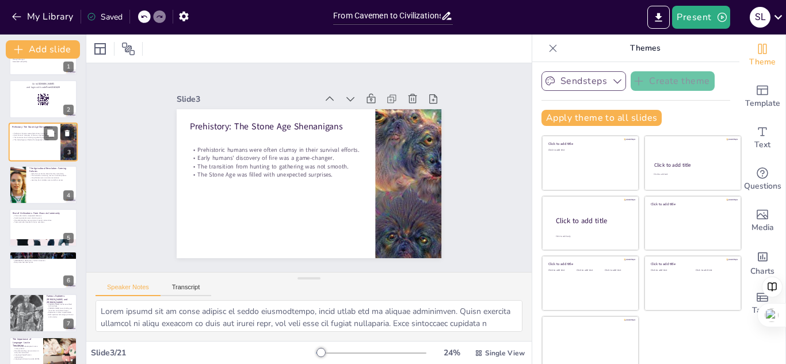
scroll to position [46, 0]
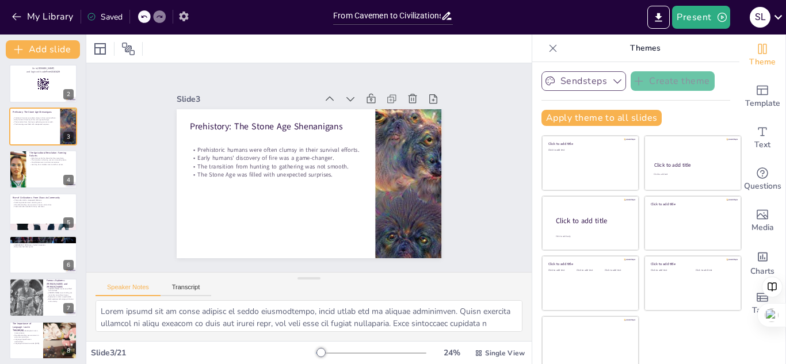
click at [187, 17] on icon "button" at bounding box center [183, 17] width 9 height 10
click at [183, 15] on icon "button" at bounding box center [184, 16] width 12 height 12
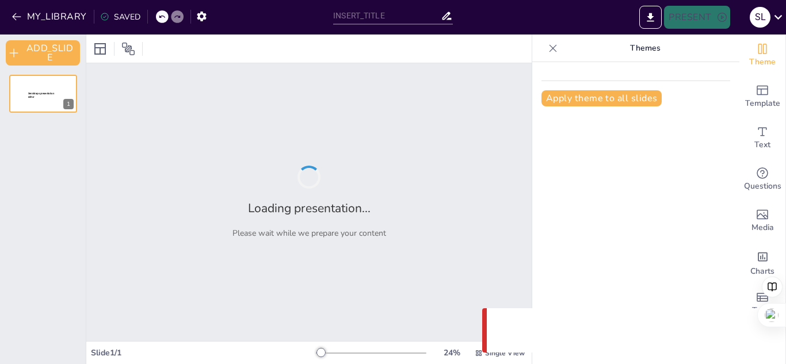
type input "From Cavemen to Civilizations: Humanity’s Epic Journey of 'Oops, My Bad!'"
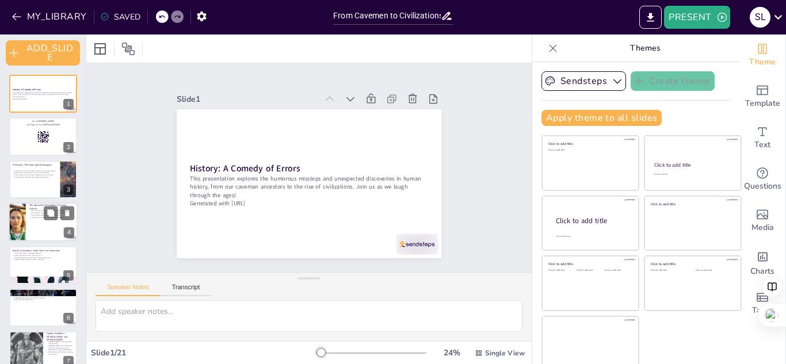
checkbox input "true"
click at [41, 223] on div at bounding box center [43, 222] width 69 height 39
type textarea "Early farmers often lacked the knowledge of agriculture we have [DATE], leading…"
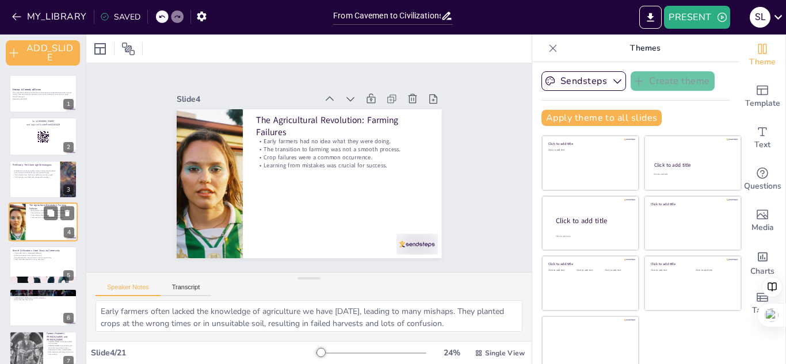
scroll to position [7, 0]
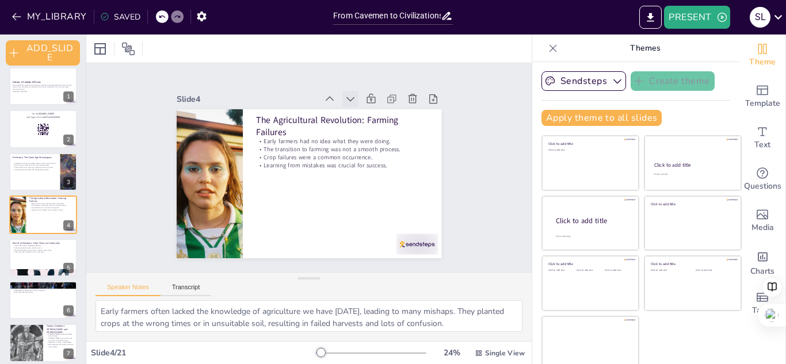
click at [351, 97] on icon at bounding box center [357, 103] width 13 height 13
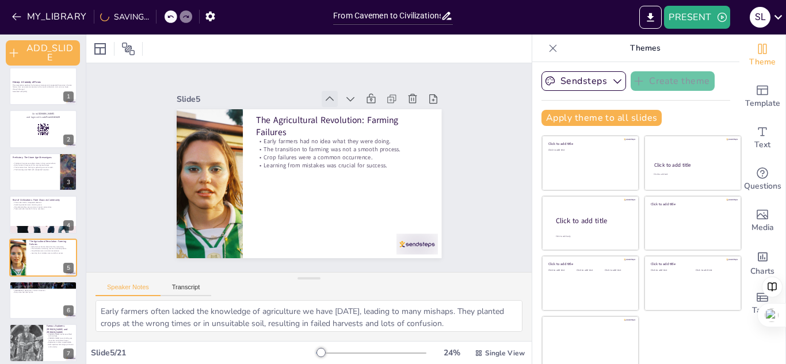
click at [331, 95] on icon at bounding box center [337, 101] width 13 height 13
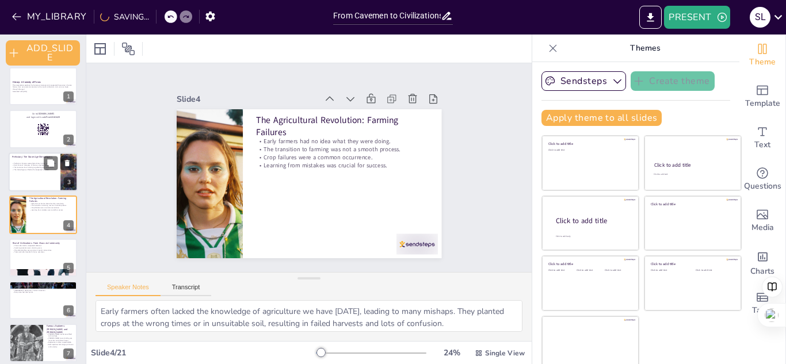
checkbox input "true"
click at [41, 167] on p "The transition from hunting to gathering was not smooth." at bounding box center [34, 167] width 45 height 2
type textarea "Early humans had to adapt quickly to their environments, which often led to amu…"
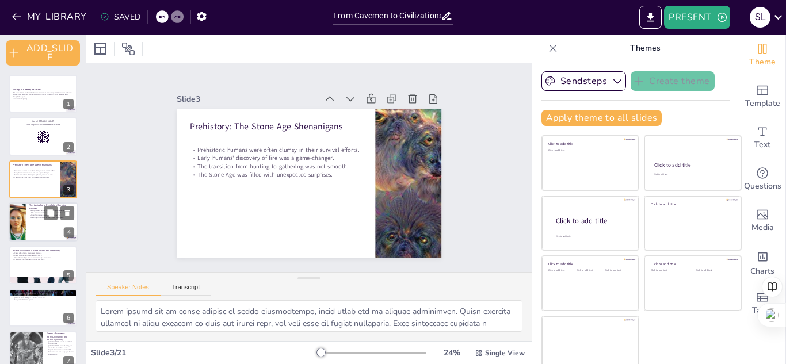
checkbox input "true"
click at [37, 223] on div at bounding box center [43, 222] width 69 height 39
type textarea "Early farmers often lacked the knowledge of agriculture we have [DATE], leading…"
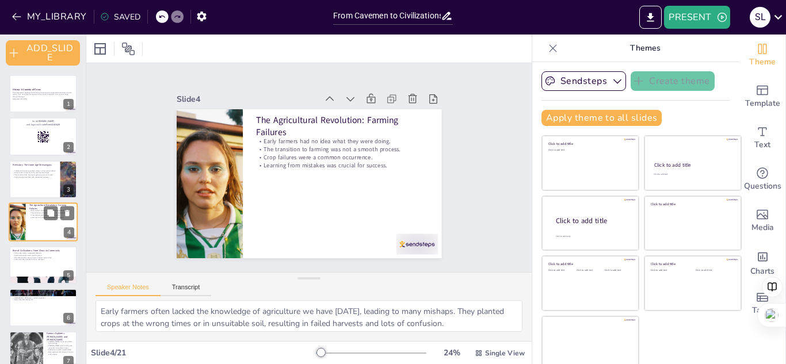
scroll to position [7, 0]
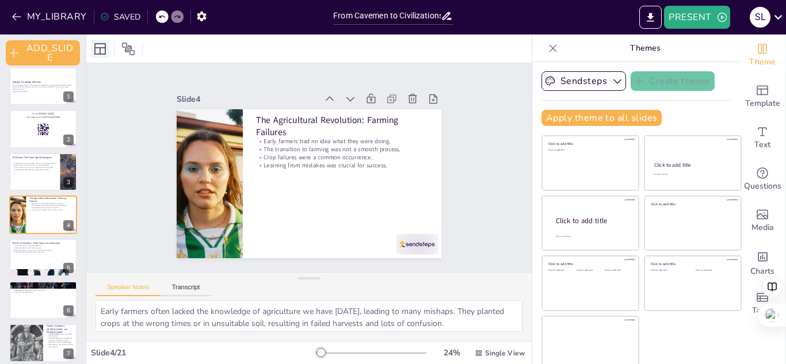
checkbox input "true"
click at [124, 14] on div "SAVED" at bounding box center [120, 17] width 40 height 11
click at [47, 15] on button "MY_LIBRARY" at bounding box center [50, 16] width 83 height 18
